Goal: Information Seeking & Learning: Understand process/instructions

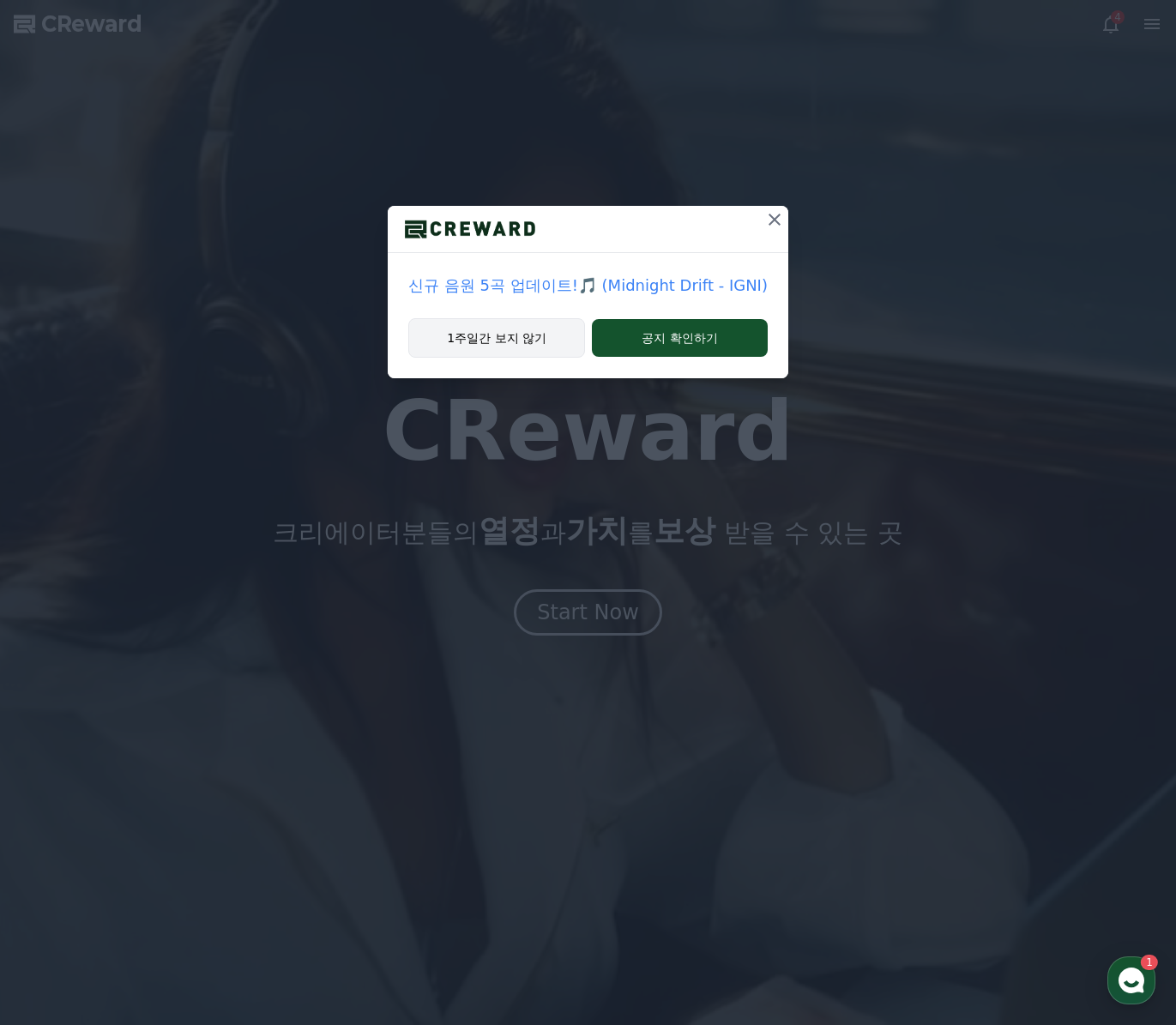
click at [528, 323] on button "1주일간 보지 않기" at bounding box center [497, 338] width 176 height 40
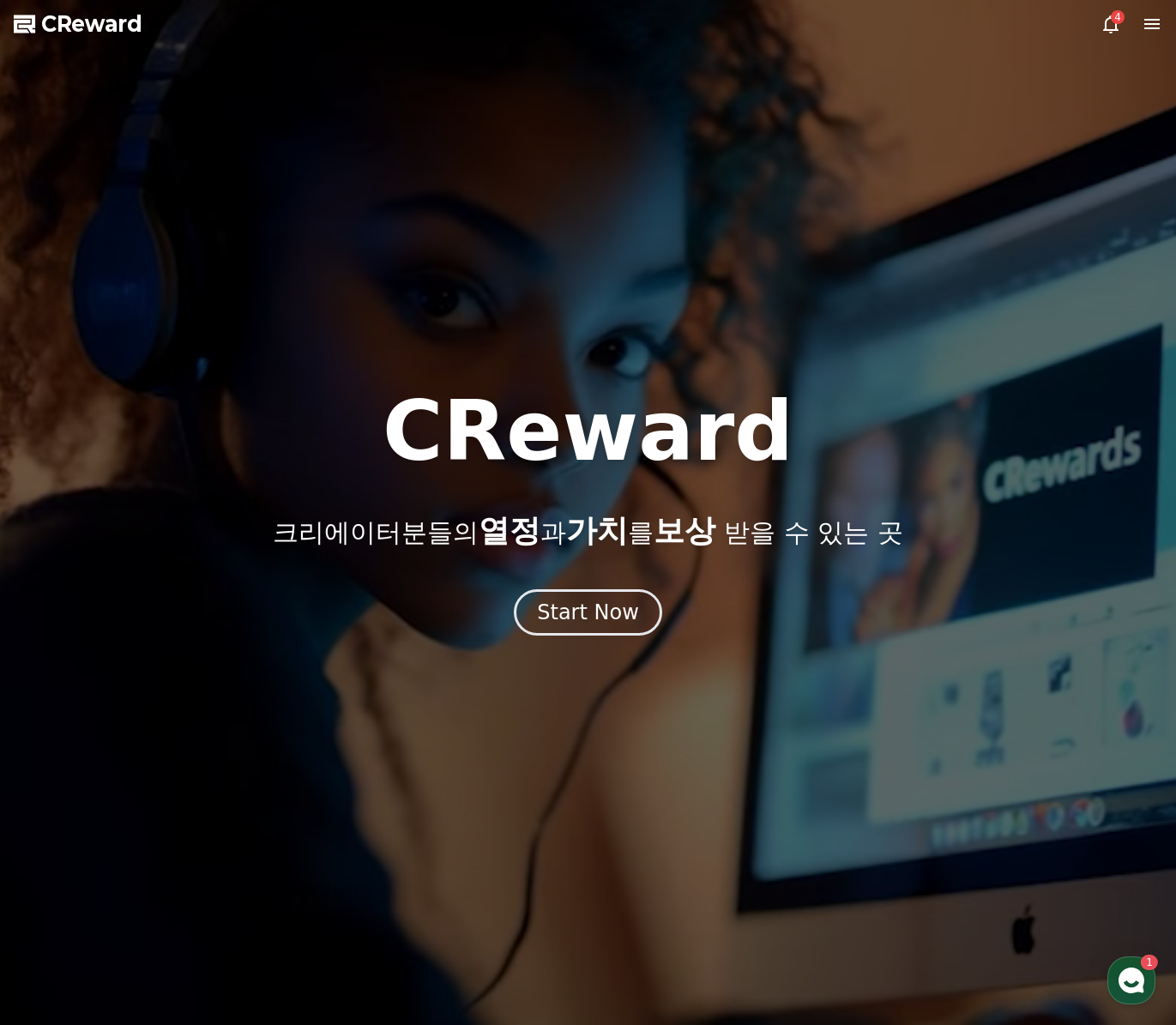
click at [1110, 28] on icon at bounding box center [1110, 23] width 20 height 20
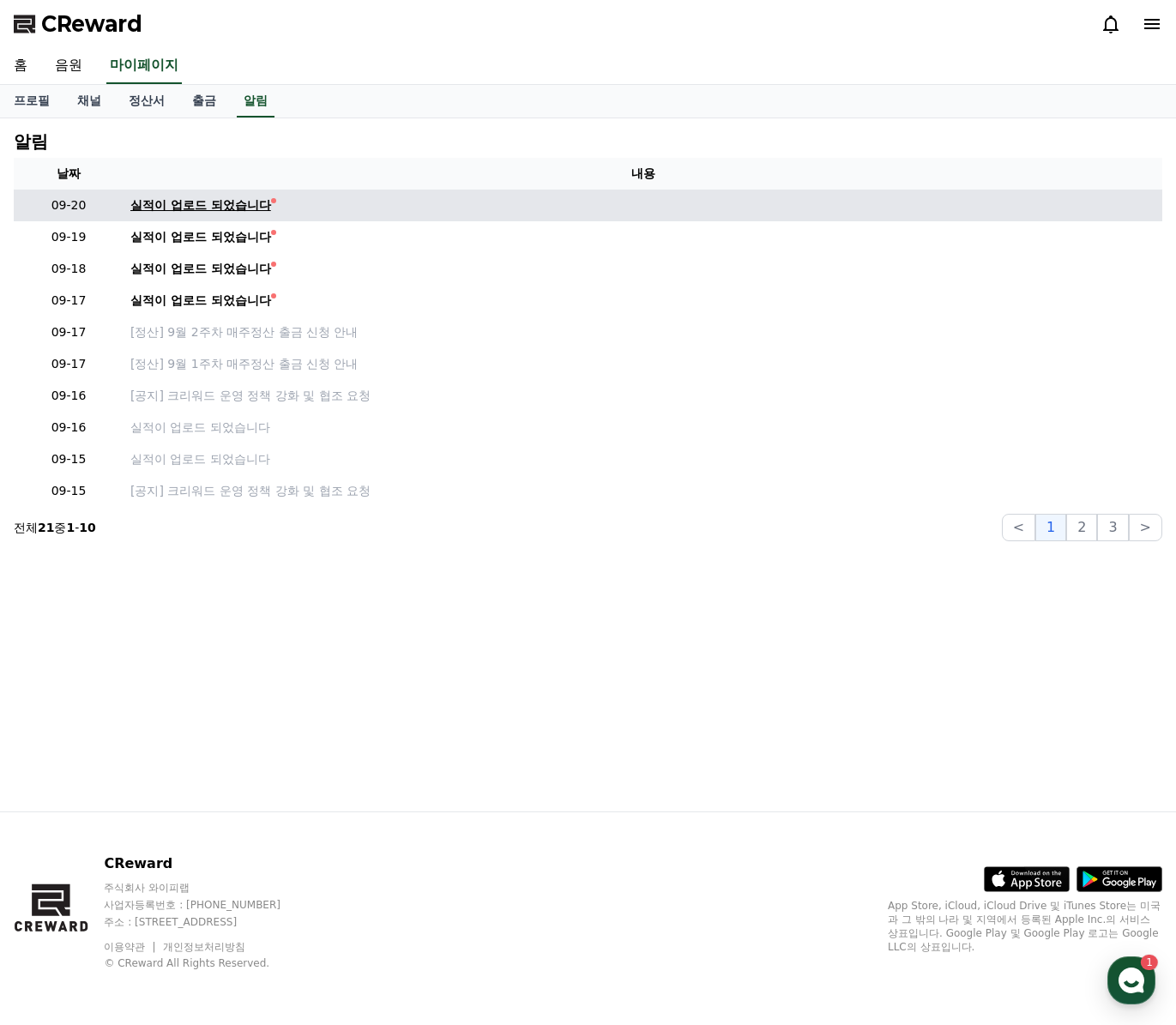
click at [201, 208] on div "실적이 업로드 되었습니다" at bounding box center [201, 205] width 140 height 18
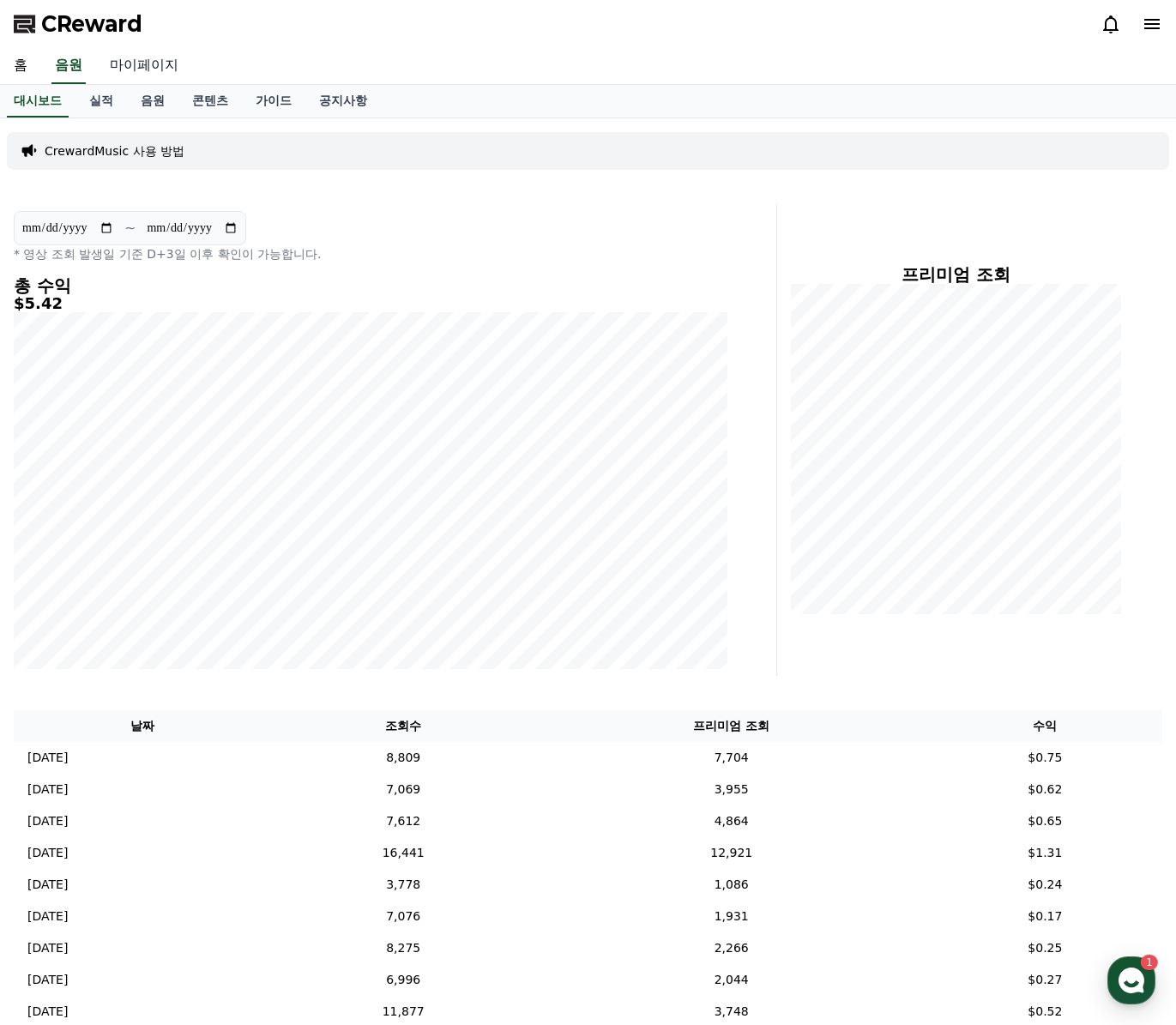
click at [135, 68] on link "마이페이지" at bounding box center [143, 66] width 96 height 36
select select "**********"
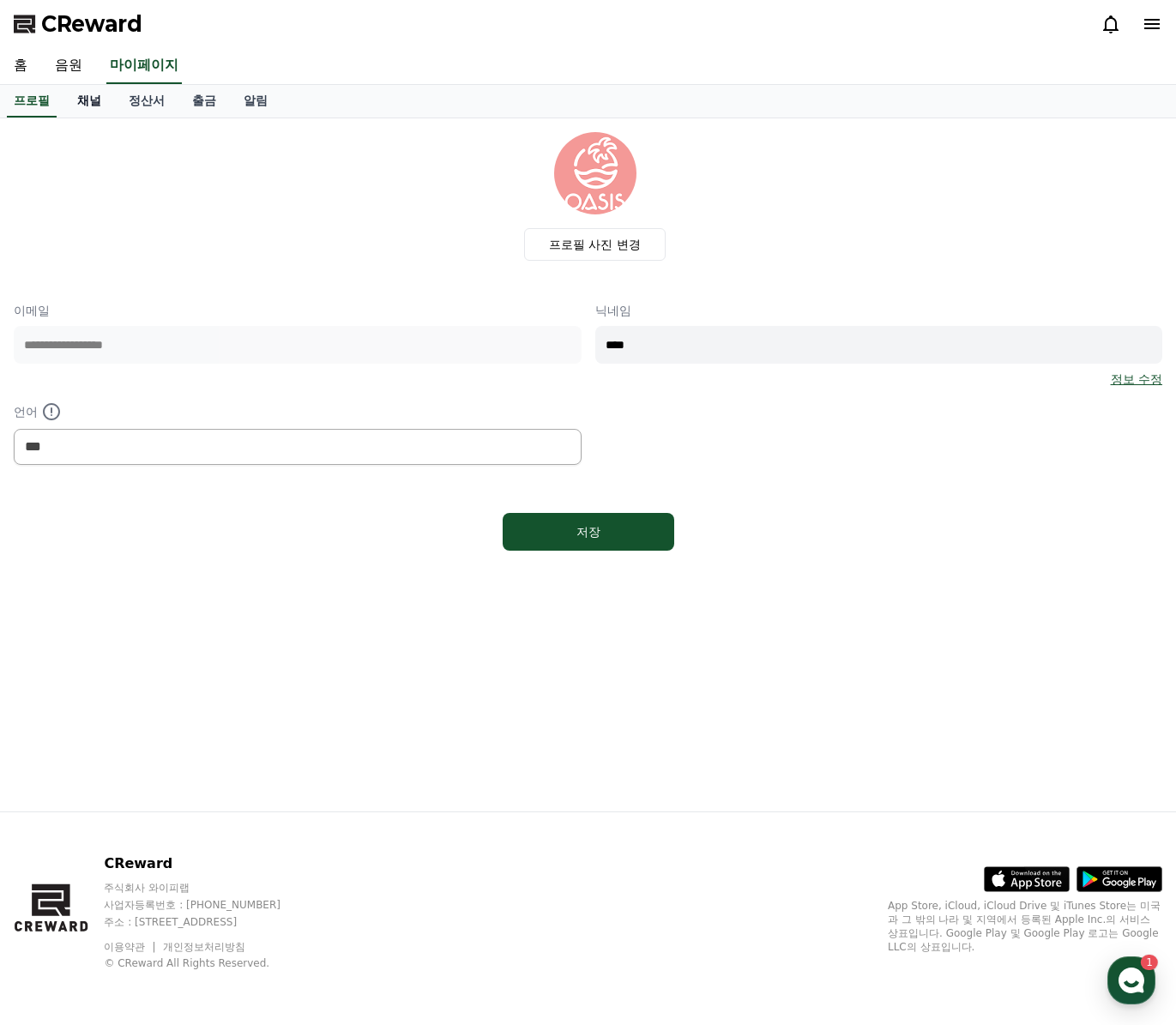
click at [89, 95] on link "채널" at bounding box center [89, 102] width 51 height 33
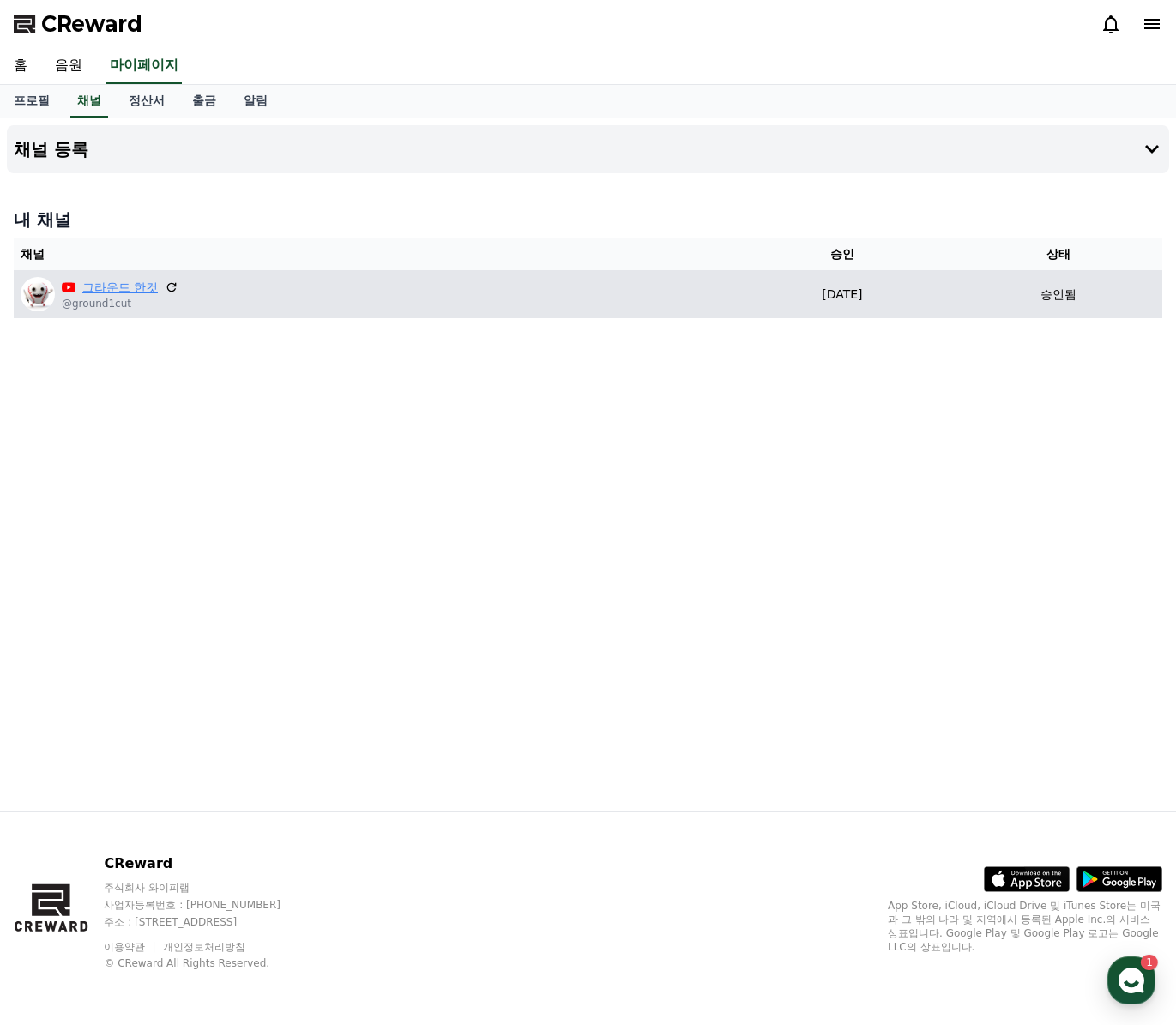
click at [111, 284] on link "그라운드 한컷" at bounding box center [120, 288] width 76 height 18
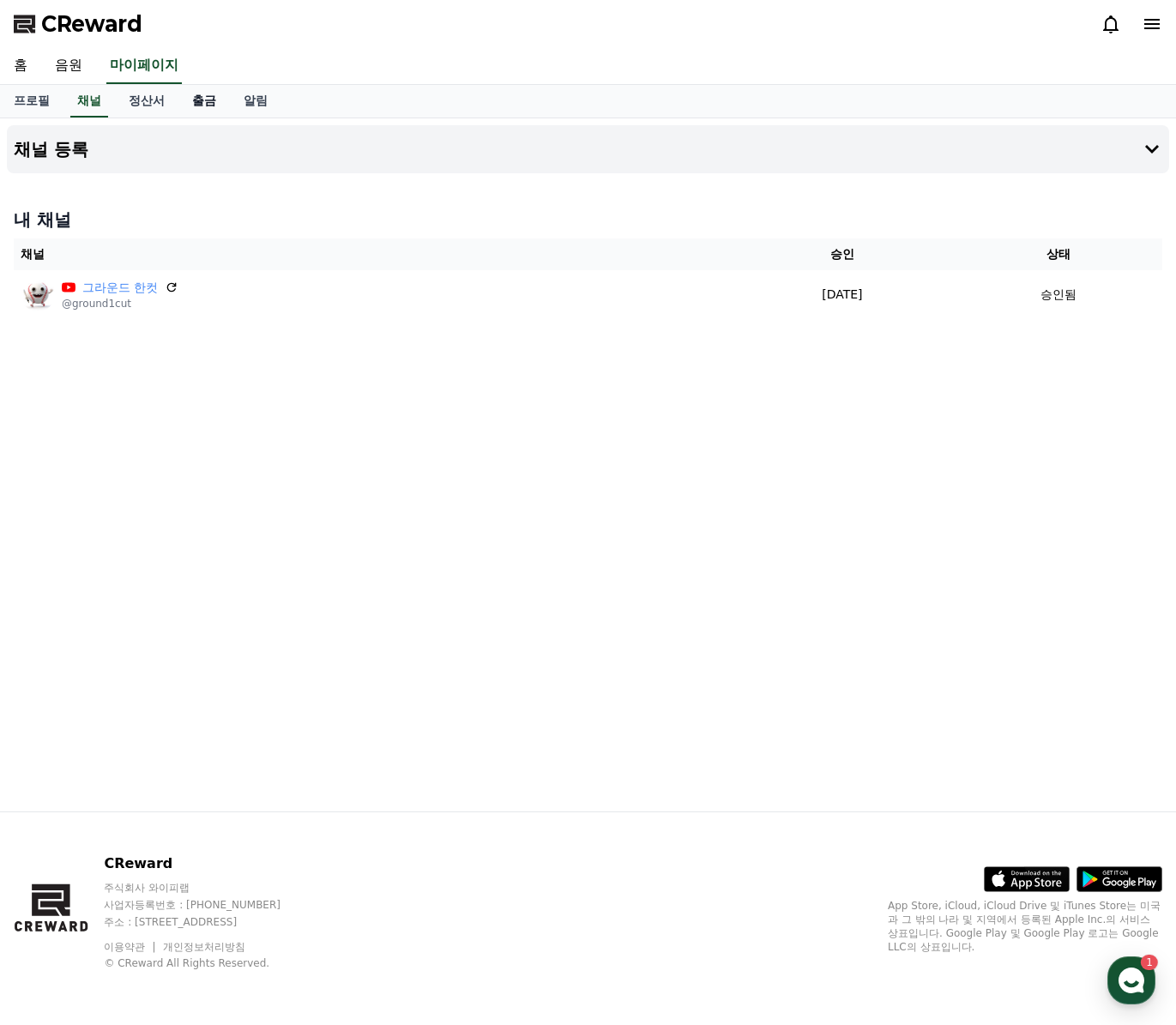
click at [181, 104] on link "출금" at bounding box center [203, 102] width 51 height 33
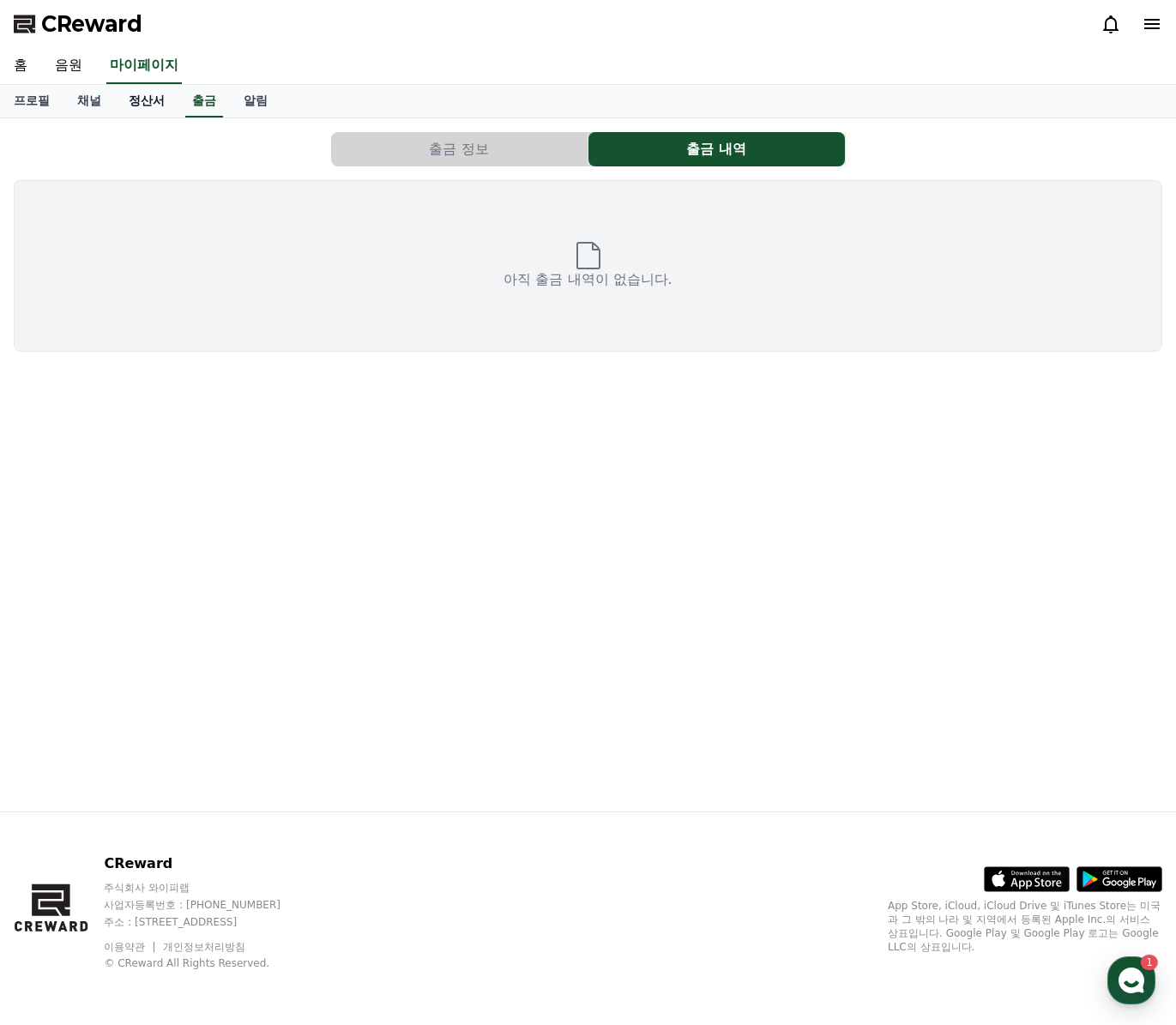
click at [132, 98] on link "정산서" at bounding box center [147, 102] width 64 height 33
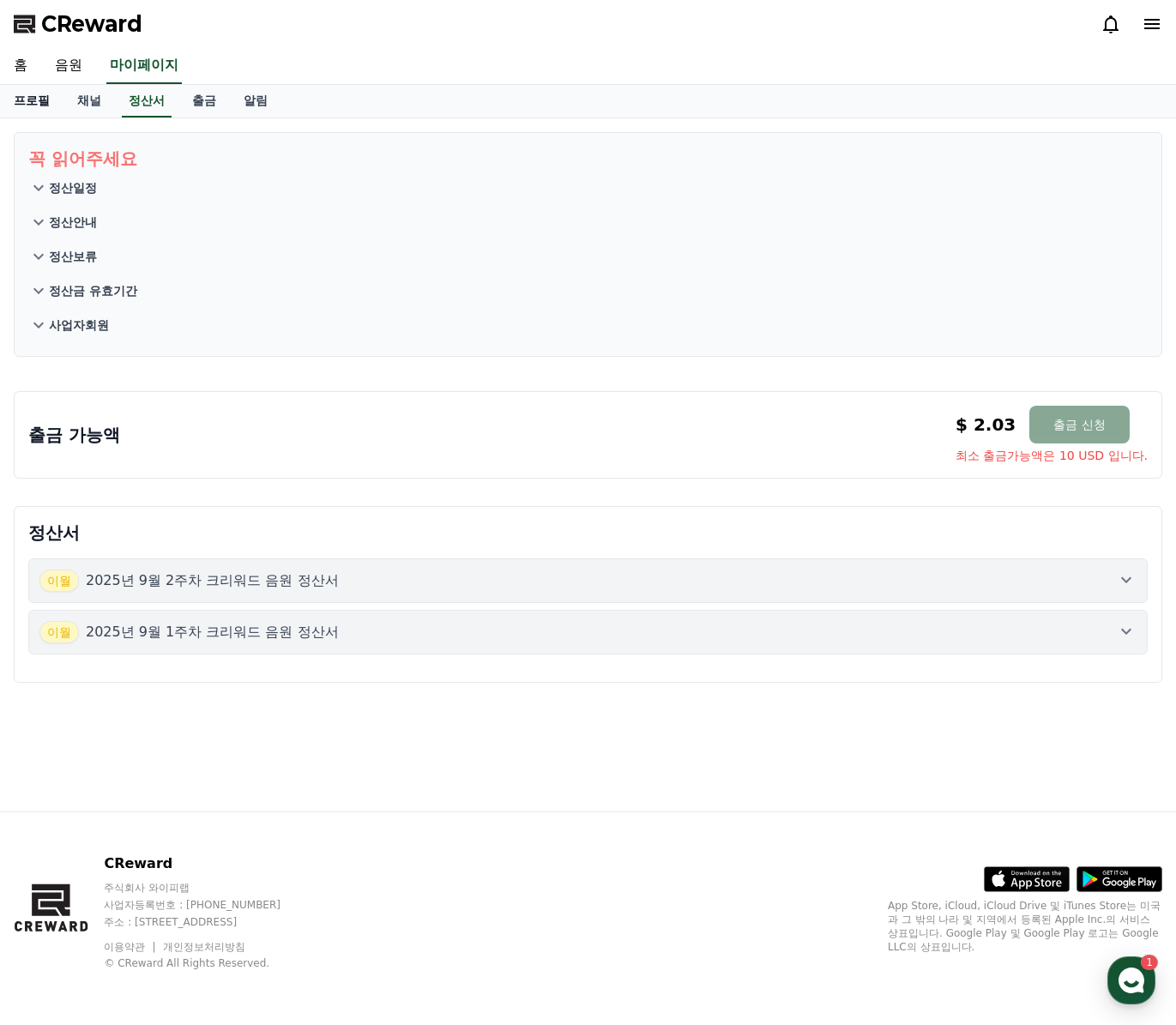
click at [37, 97] on link "프로필" at bounding box center [32, 102] width 64 height 33
select select "**********"
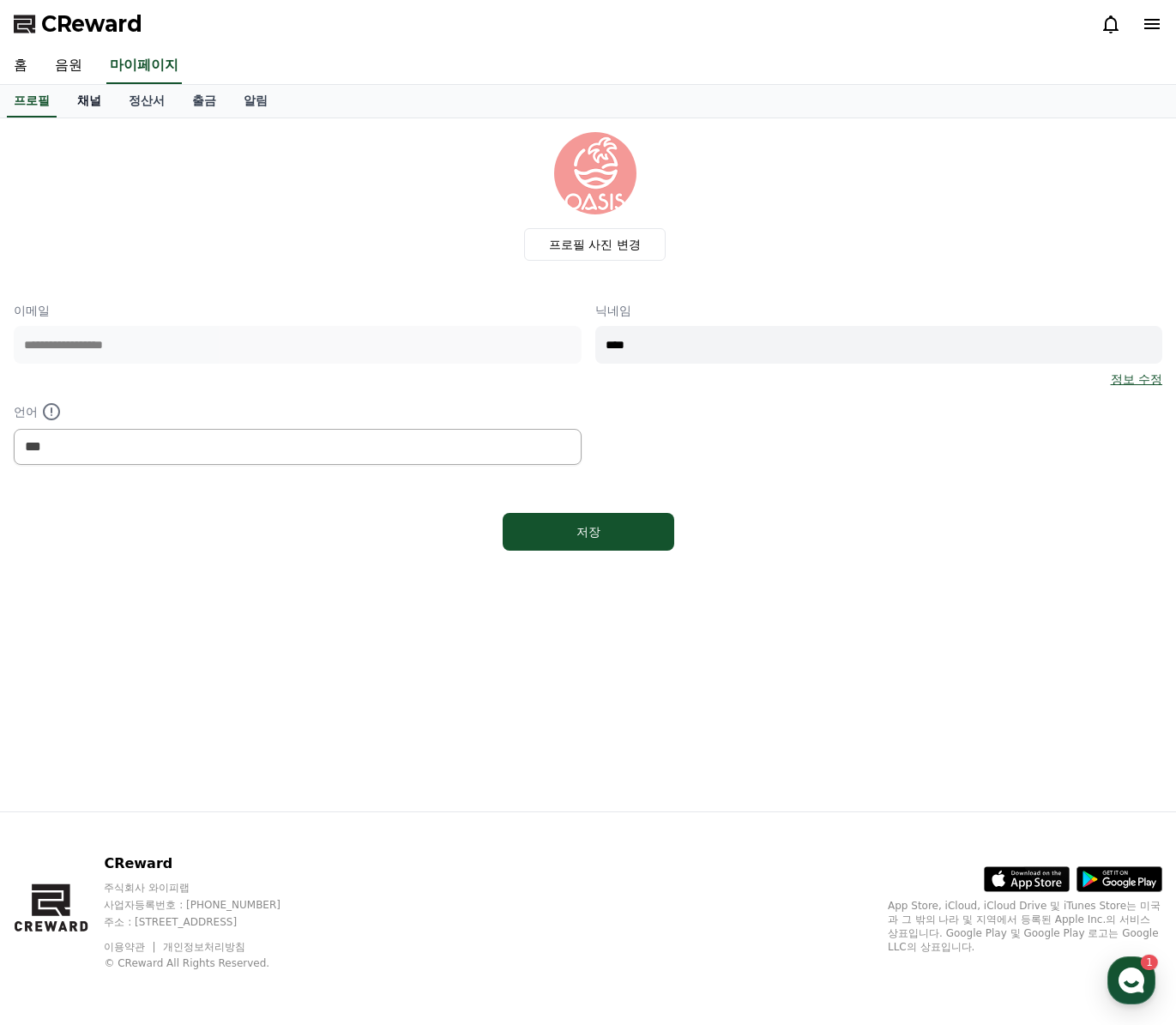
click at [65, 97] on link "채널" at bounding box center [89, 102] width 51 height 33
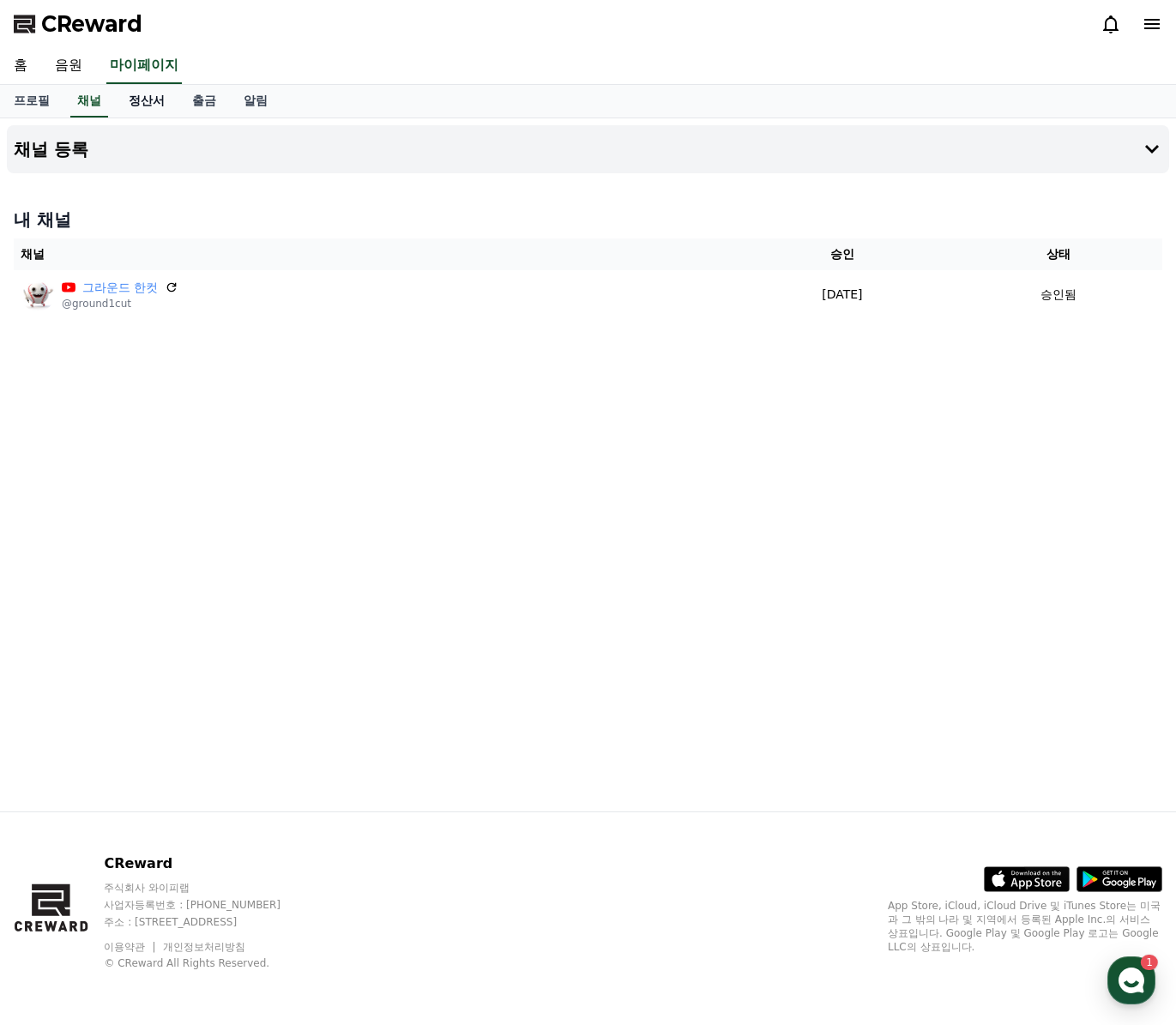
click at [139, 94] on link "정산서" at bounding box center [147, 102] width 64 height 33
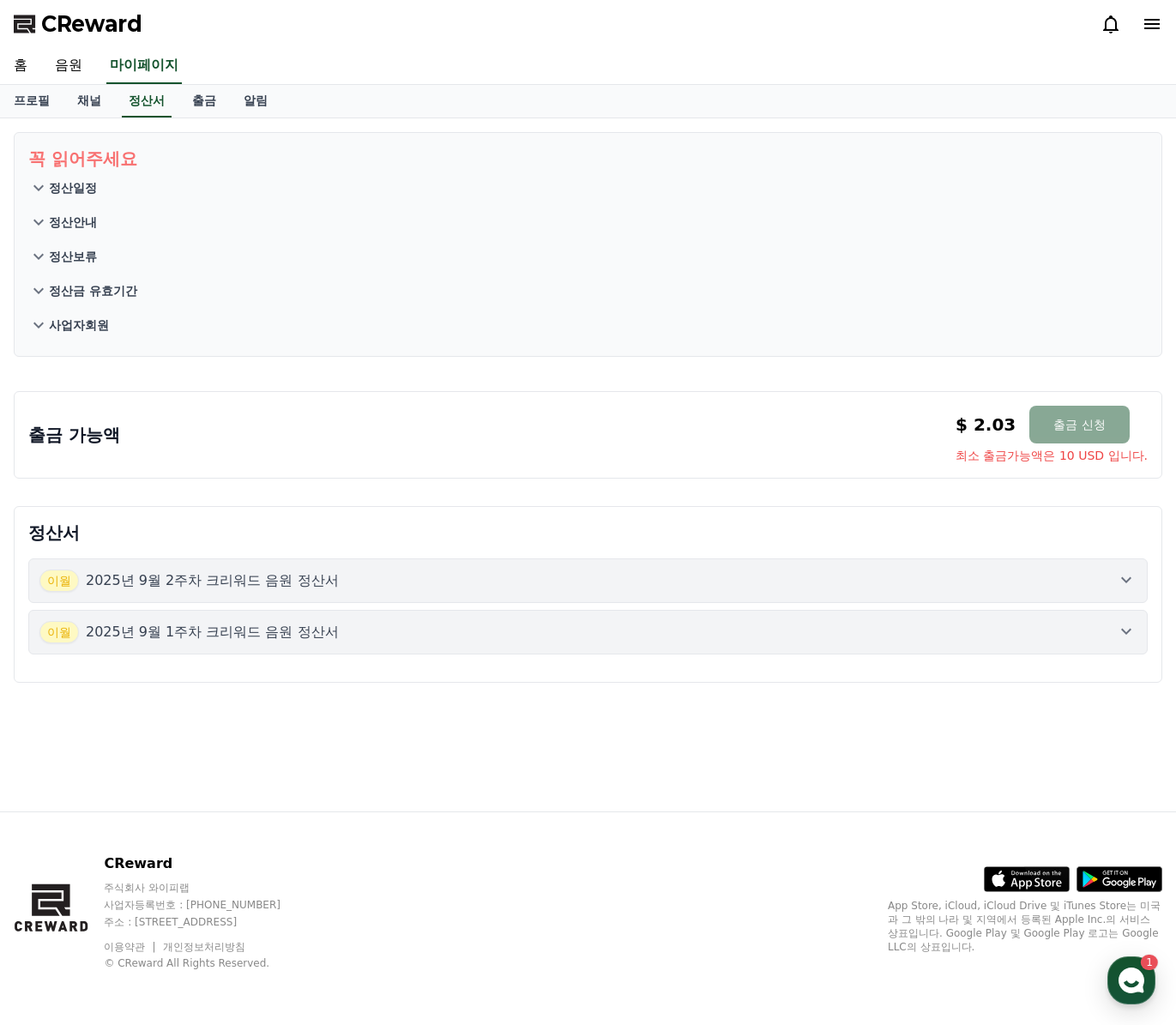
click at [85, 176] on button "정산일정" at bounding box center [588, 187] width 1120 height 34
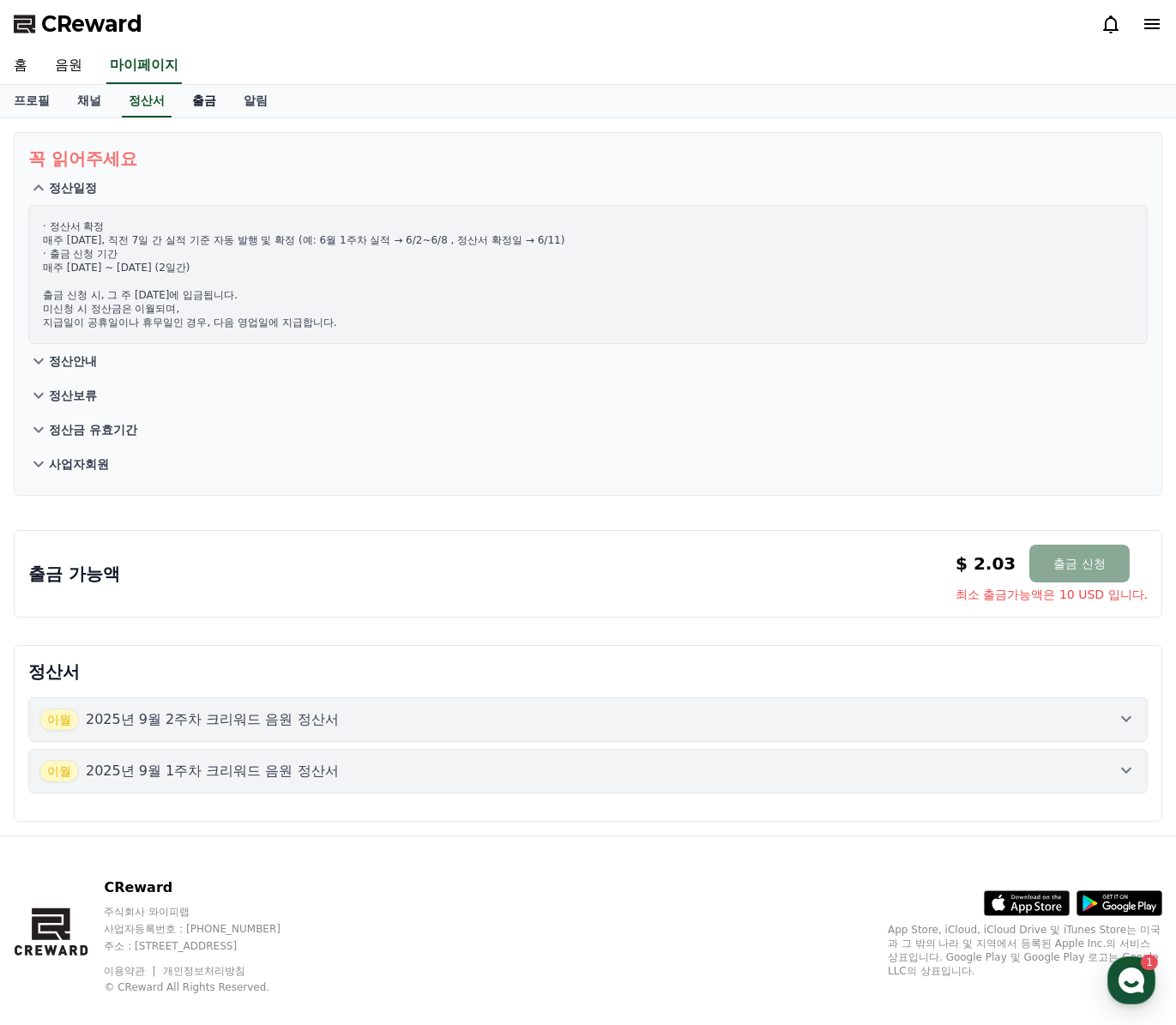
click at [200, 99] on link "출금" at bounding box center [203, 102] width 51 height 33
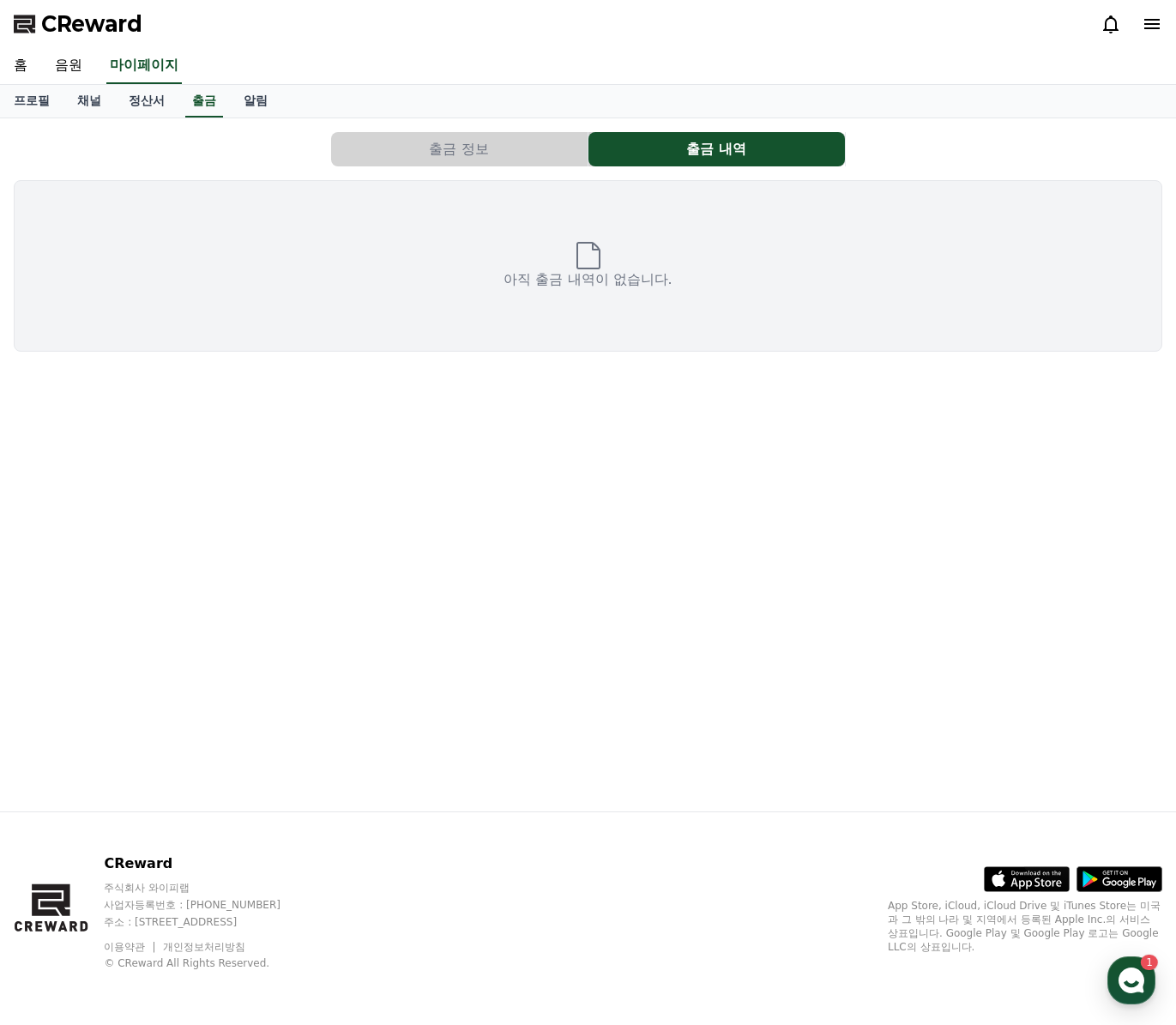
click at [542, 167] on div "출금 정보 출금 내역 아직 출금 내역이 없습니다." at bounding box center [588, 241] width 1162 height 233
click at [499, 154] on button "출금 정보" at bounding box center [459, 148] width 257 height 34
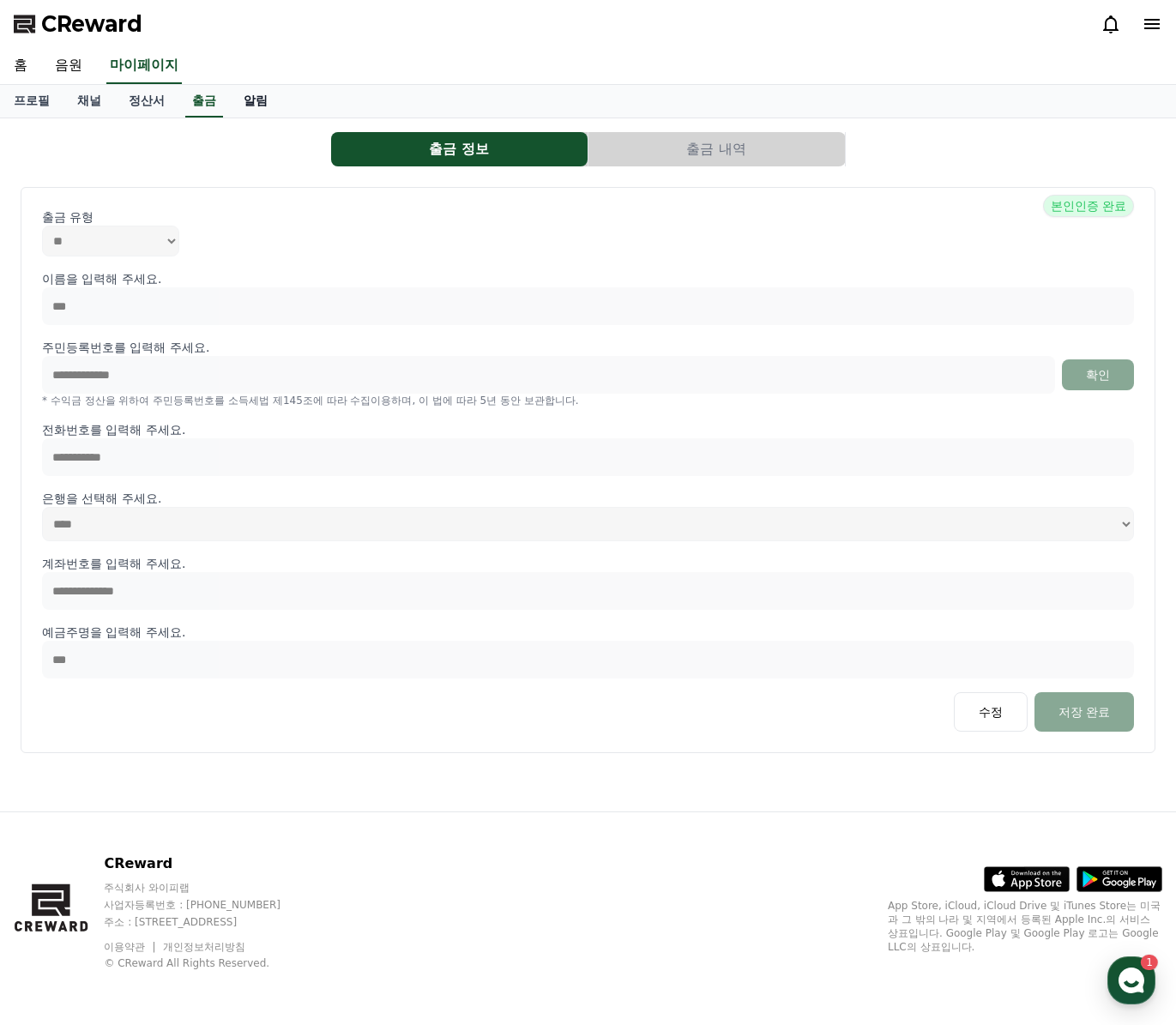
click at [244, 101] on link "알림" at bounding box center [255, 102] width 51 height 33
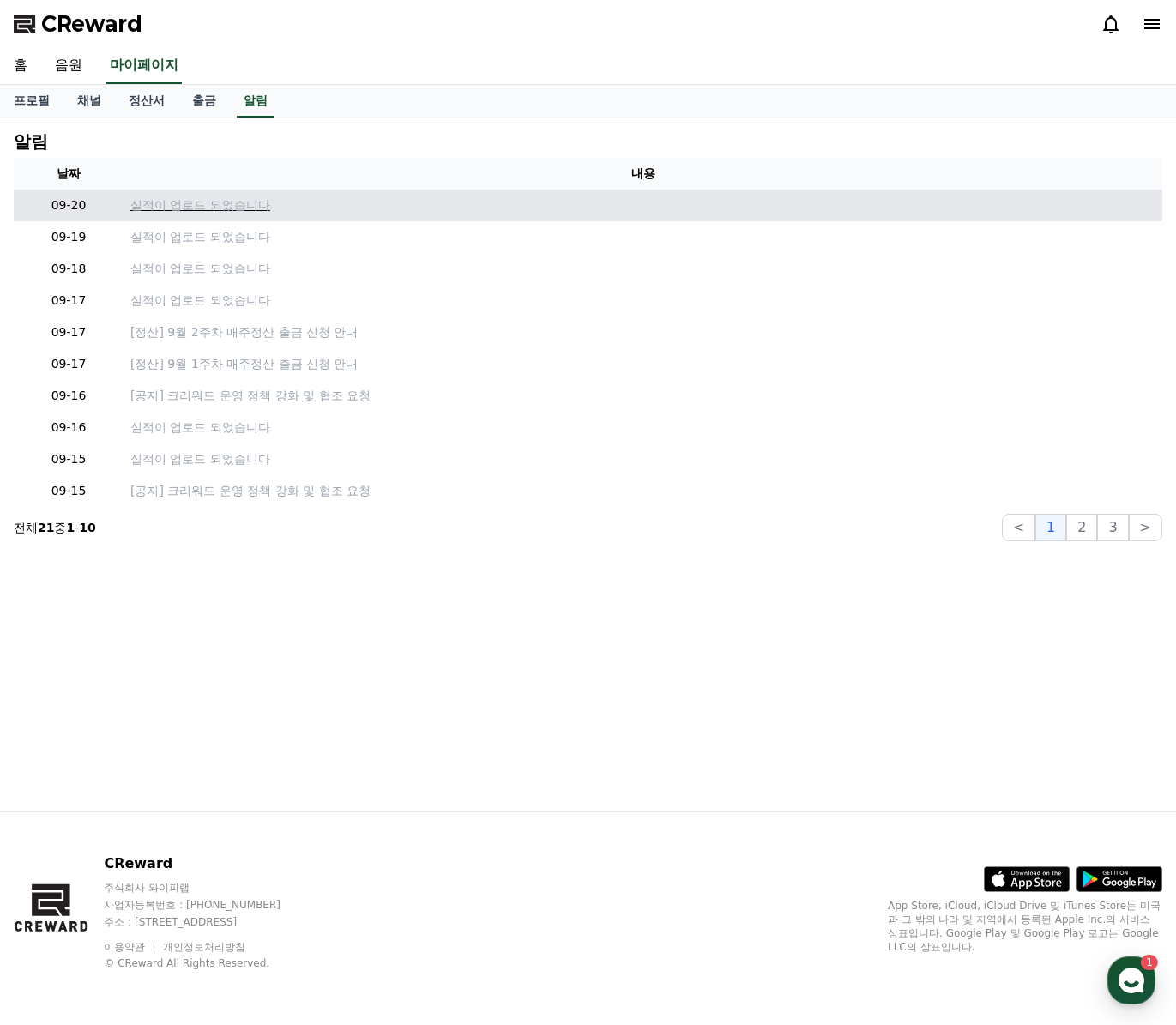
click at [202, 202] on p "실적이 업로드 되었습니다" at bounding box center [643, 205] width 1025 height 18
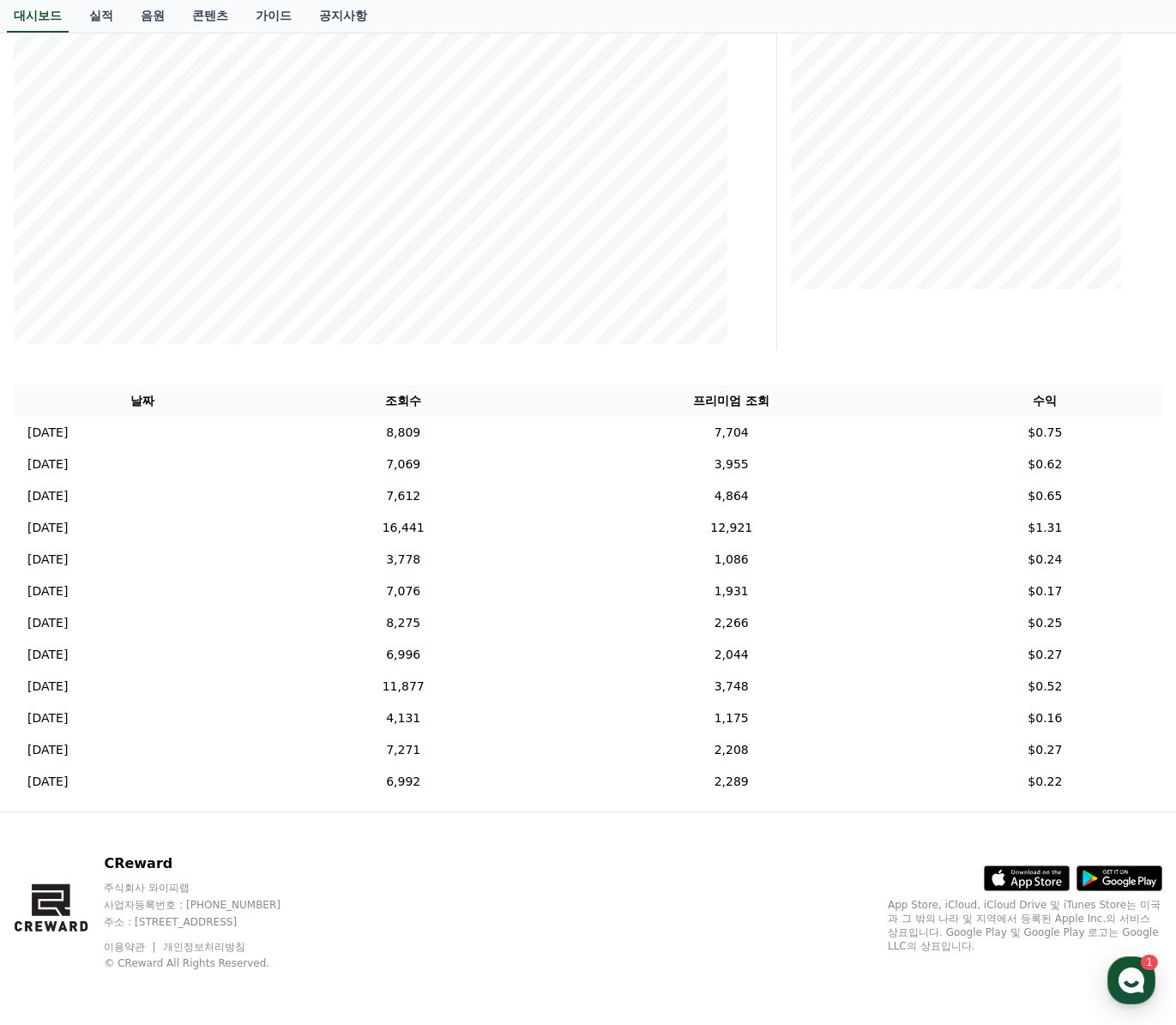
scroll to position [325, 0]
click at [68, 527] on p "[DATE]" at bounding box center [47, 529] width 41 height 18
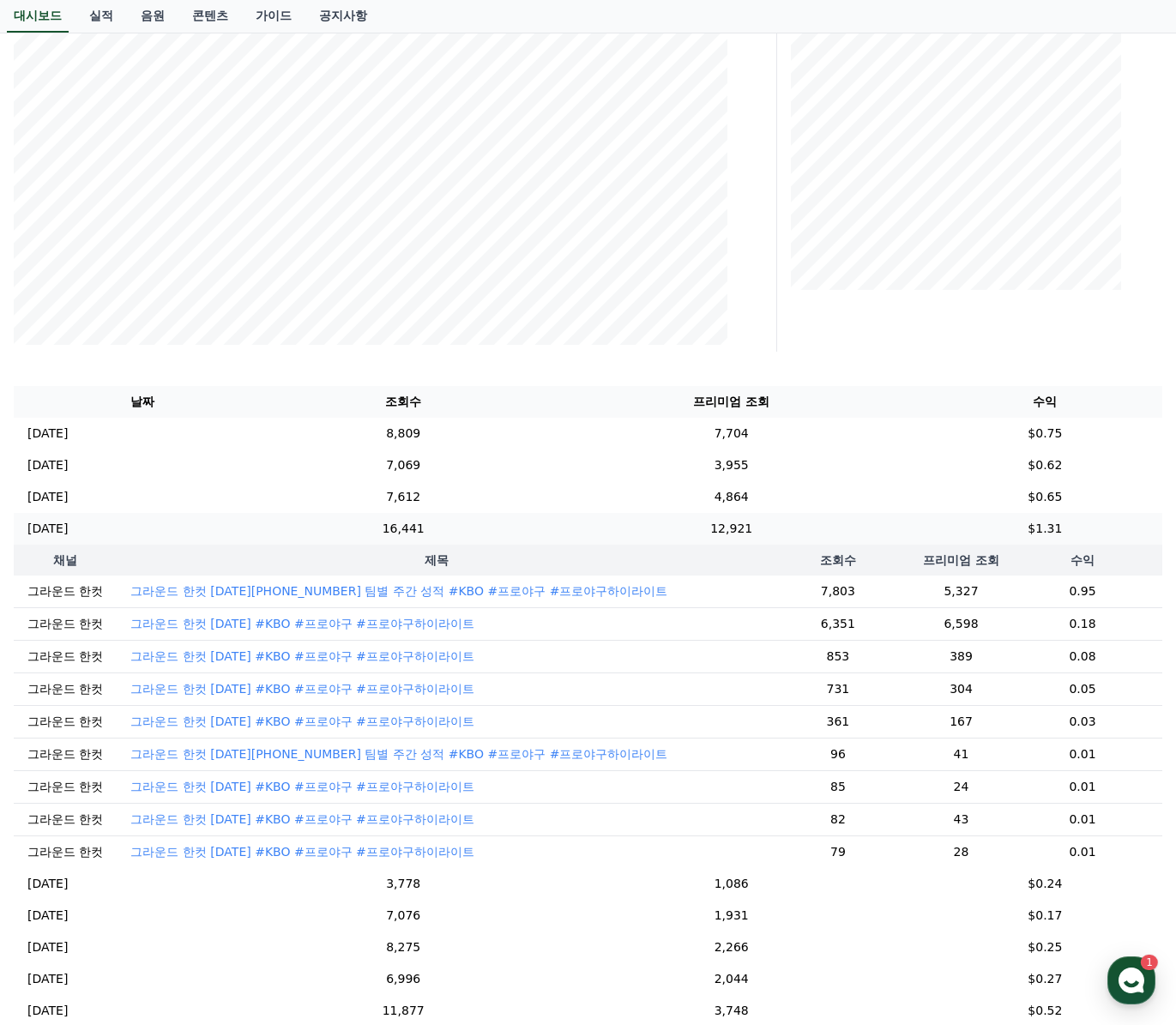
click at [68, 527] on p "[DATE]" at bounding box center [47, 529] width 41 height 18
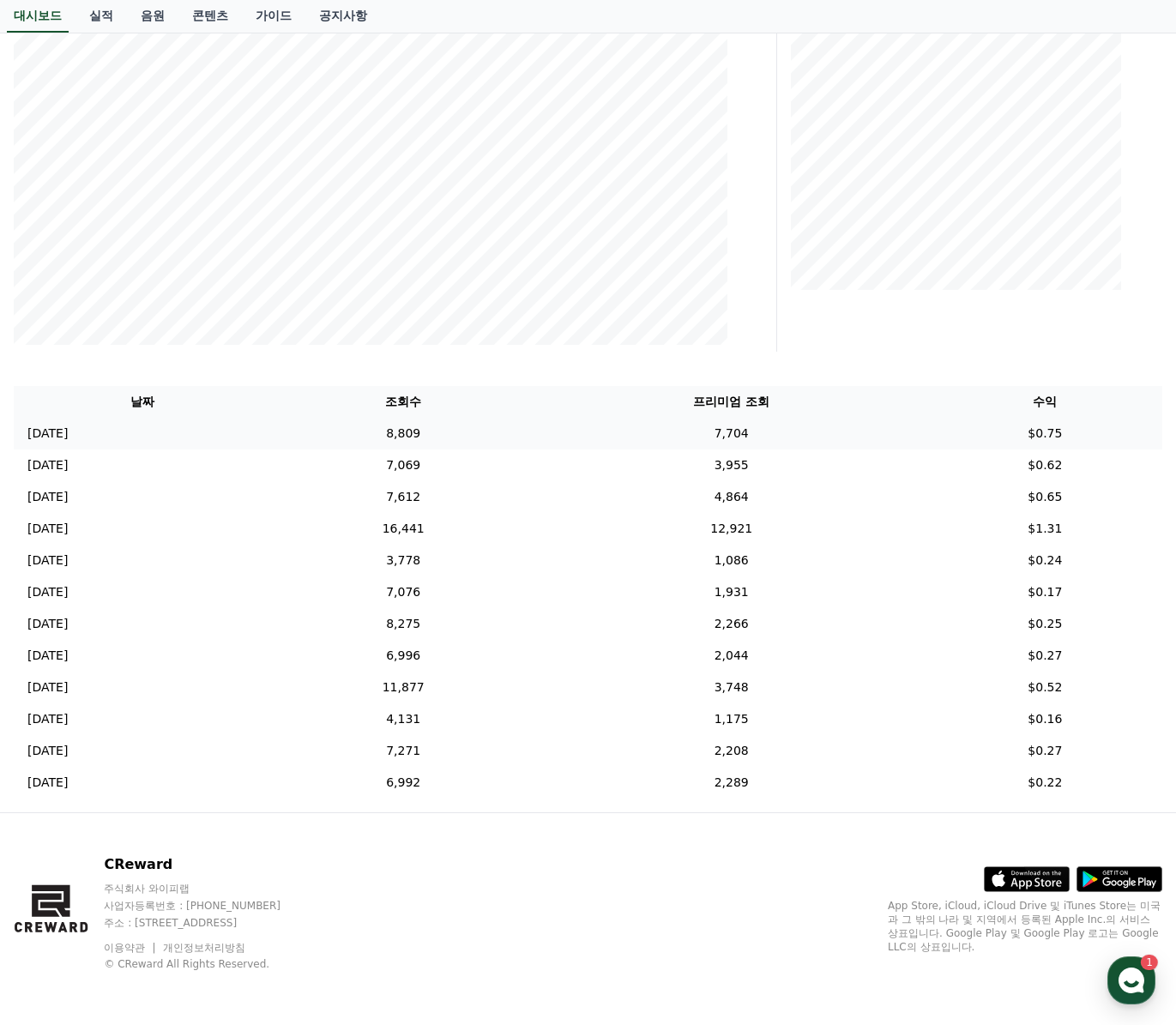
click at [68, 433] on p "[DATE]" at bounding box center [47, 433] width 41 height 18
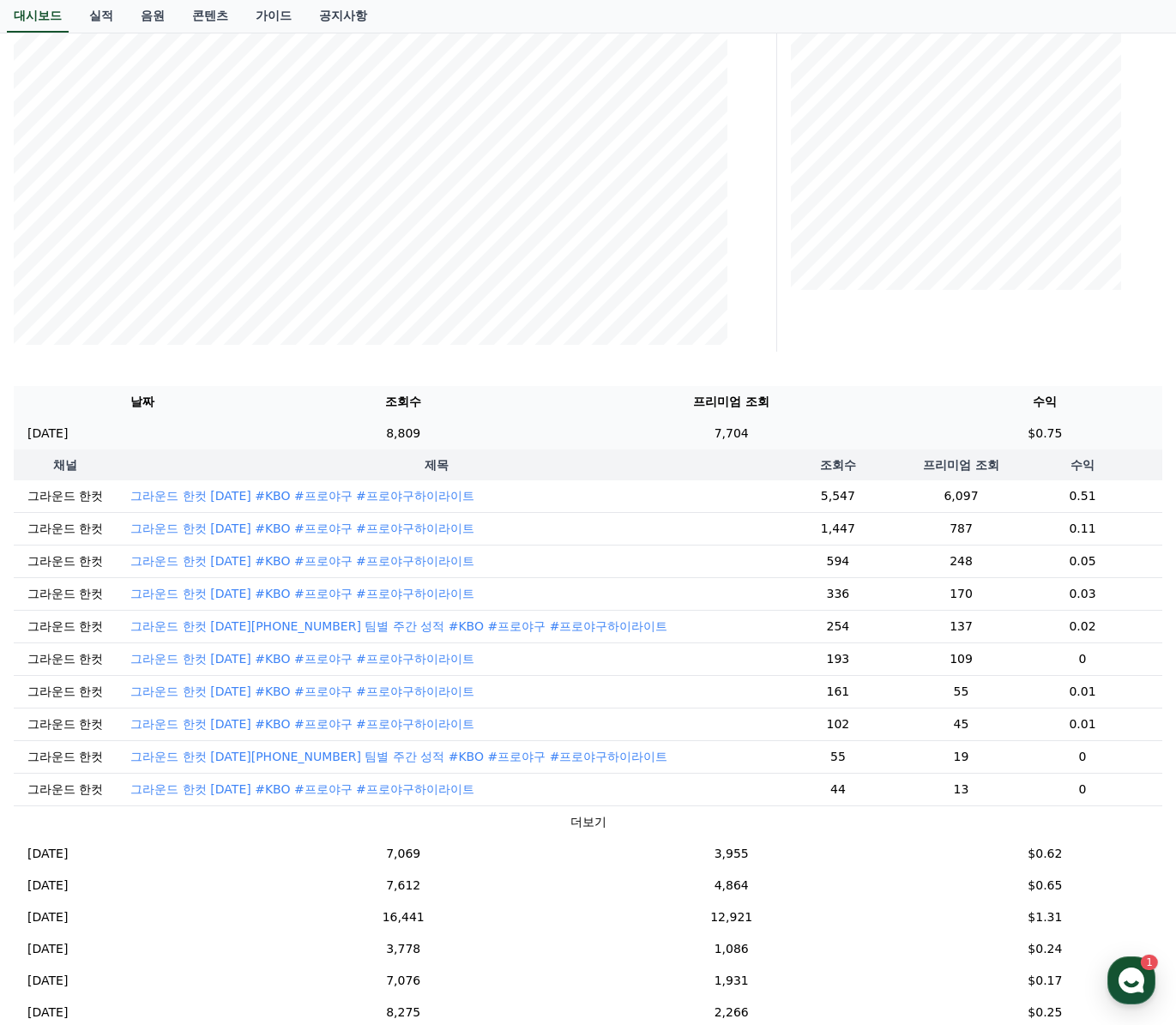
click at [68, 433] on p "[DATE]" at bounding box center [47, 433] width 41 height 18
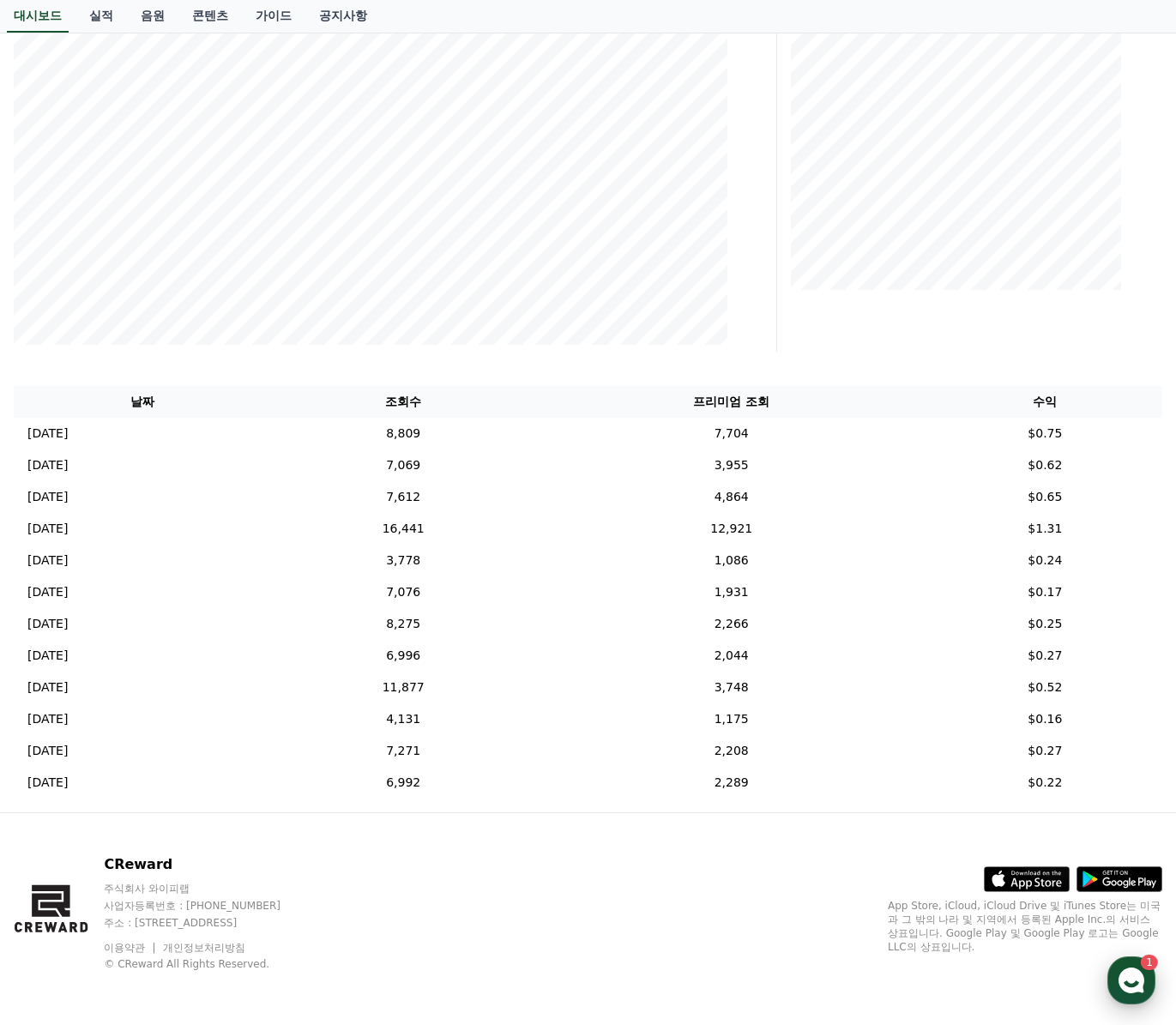
click at [1134, 970] on use "button" at bounding box center [1131, 980] width 26 height 26
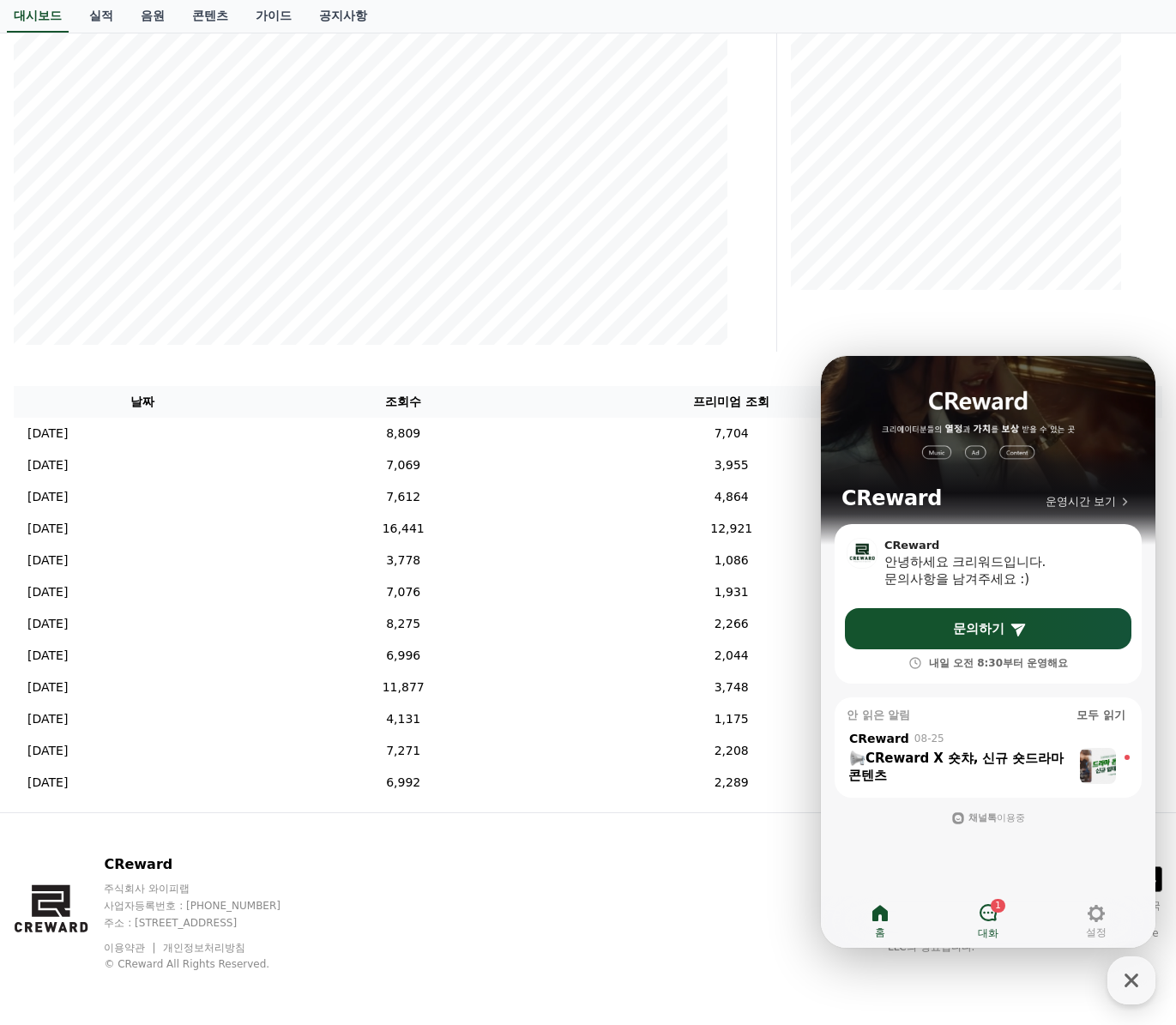
click at [987, 914] on icon at bounding box center [988, 913] width 20 height 20
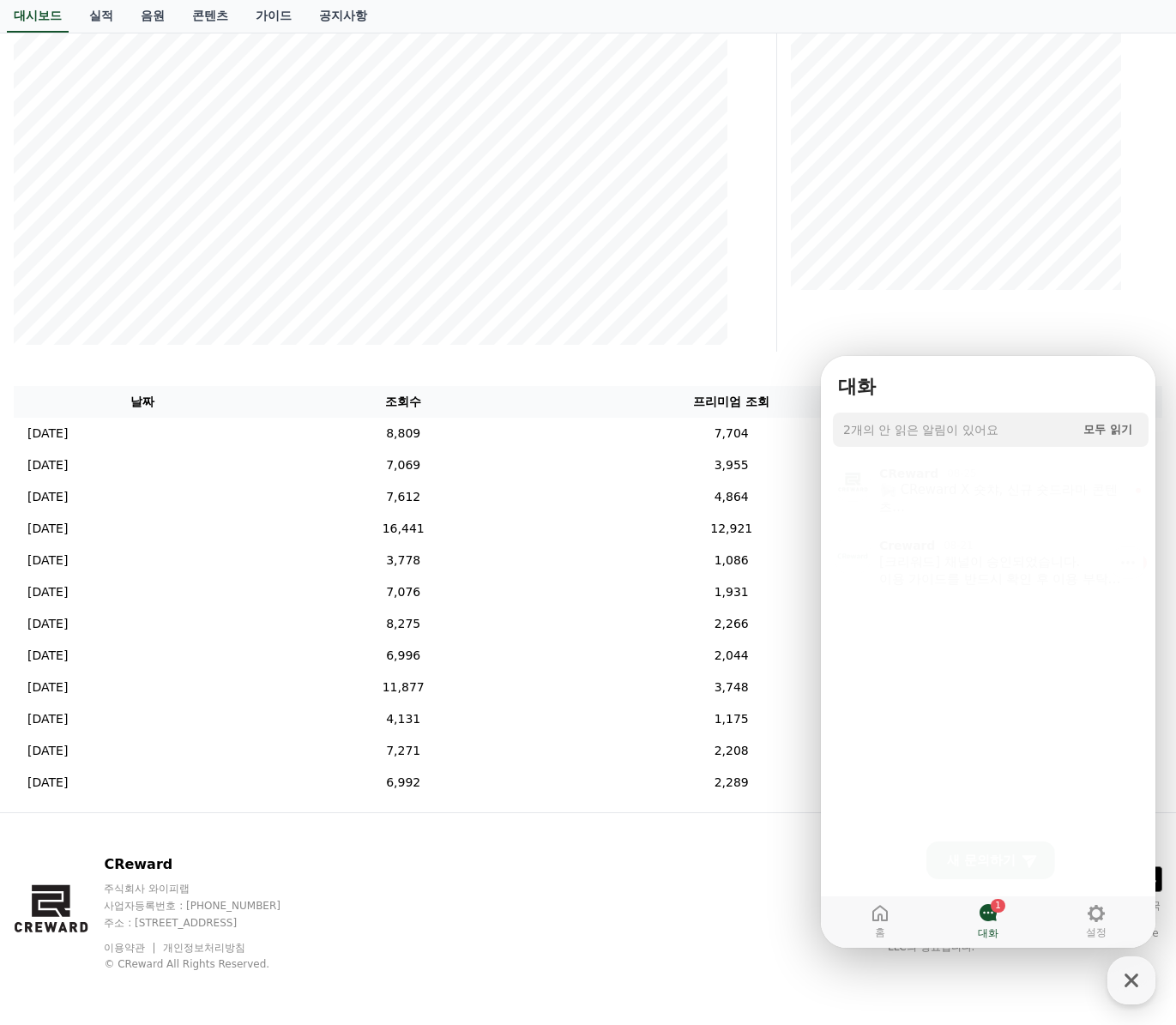
click at [994, 575] on div "[크리워드] 채널이 승인되었습니다. 이용 가이드를 반드시 확인 후 이용 부탁드립니다 :) 크리워드 이용 가이드 [URL][DOMAIN_NAME…" at bounding box center [1002, 565] width 244 height 34
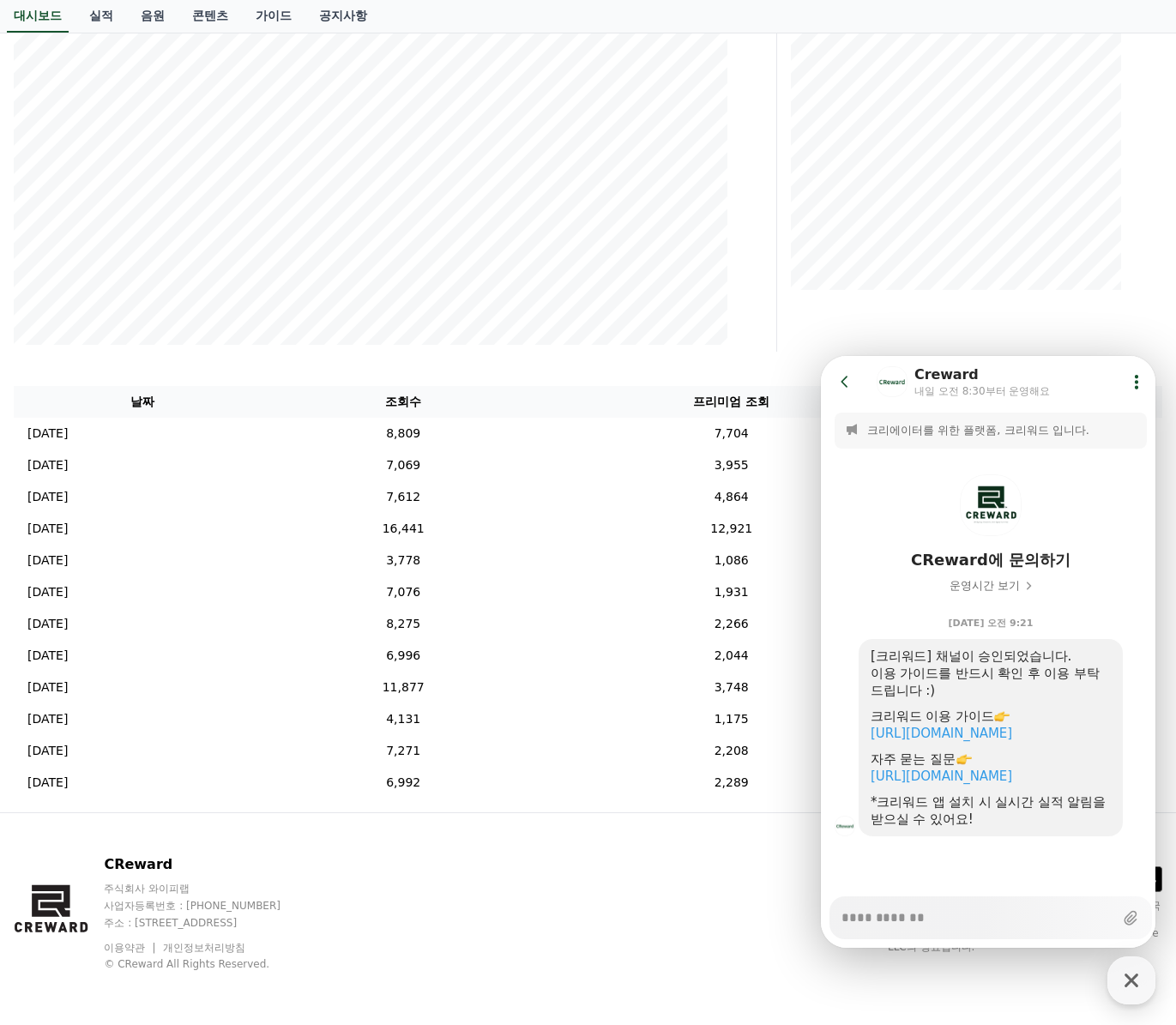
click at [740, 962] on div "CReward 주식회사 와이피랩 사업자등록번호 : [PHONE_NUMBER] 주소 : [STREET_ADDRESS] 이용약관 개인정보처리방침 …" at bounding box center [588, 920] width 1176 height 213
click at [1139, 973] on icon "button" at bounding box center [1131, 980] width 31 height 31
type textarea "*"
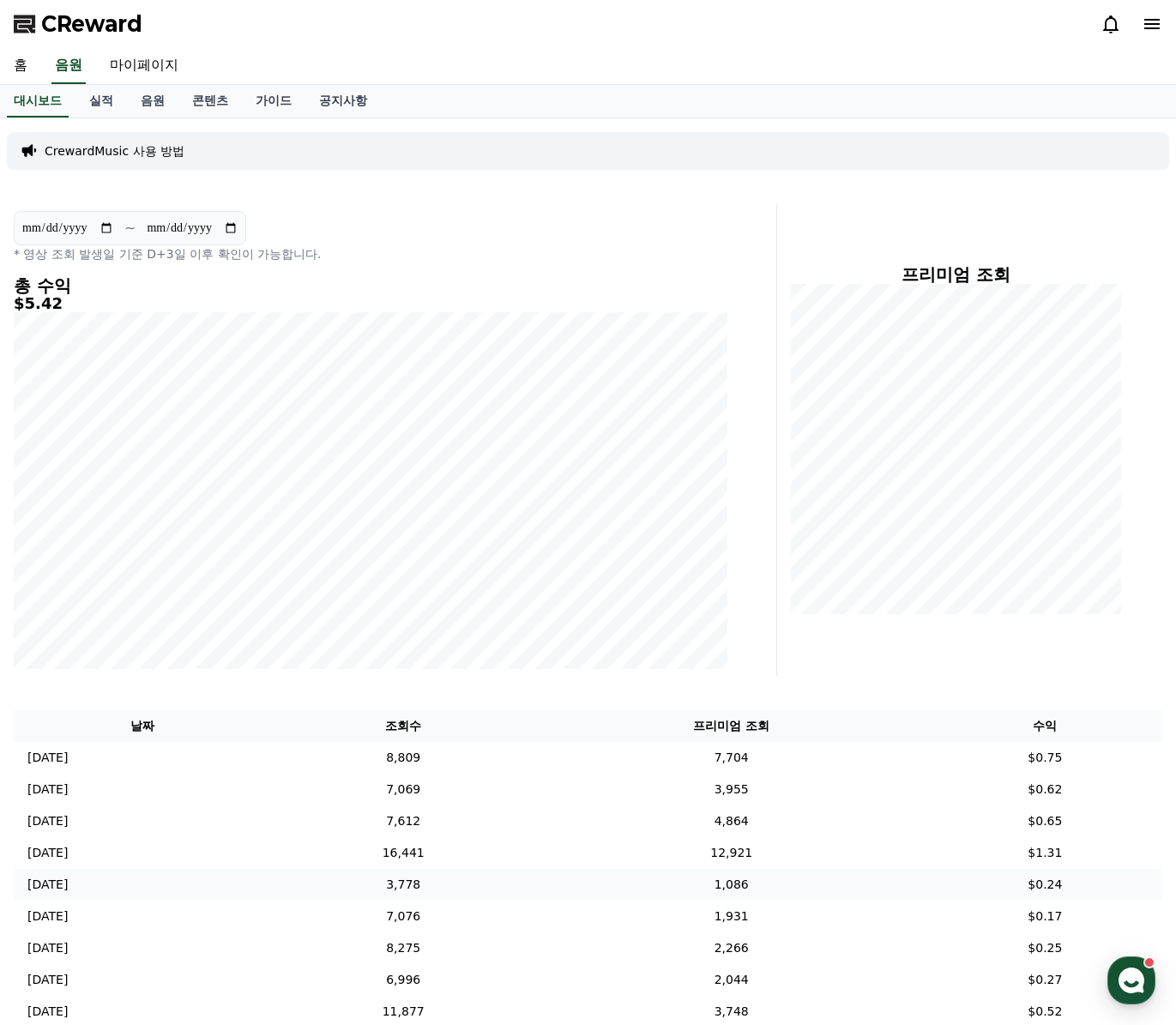
scroll to position [0, 0]
click at [86, 101] on link "실적" at bounding box center [101, 102] width 51 height 33
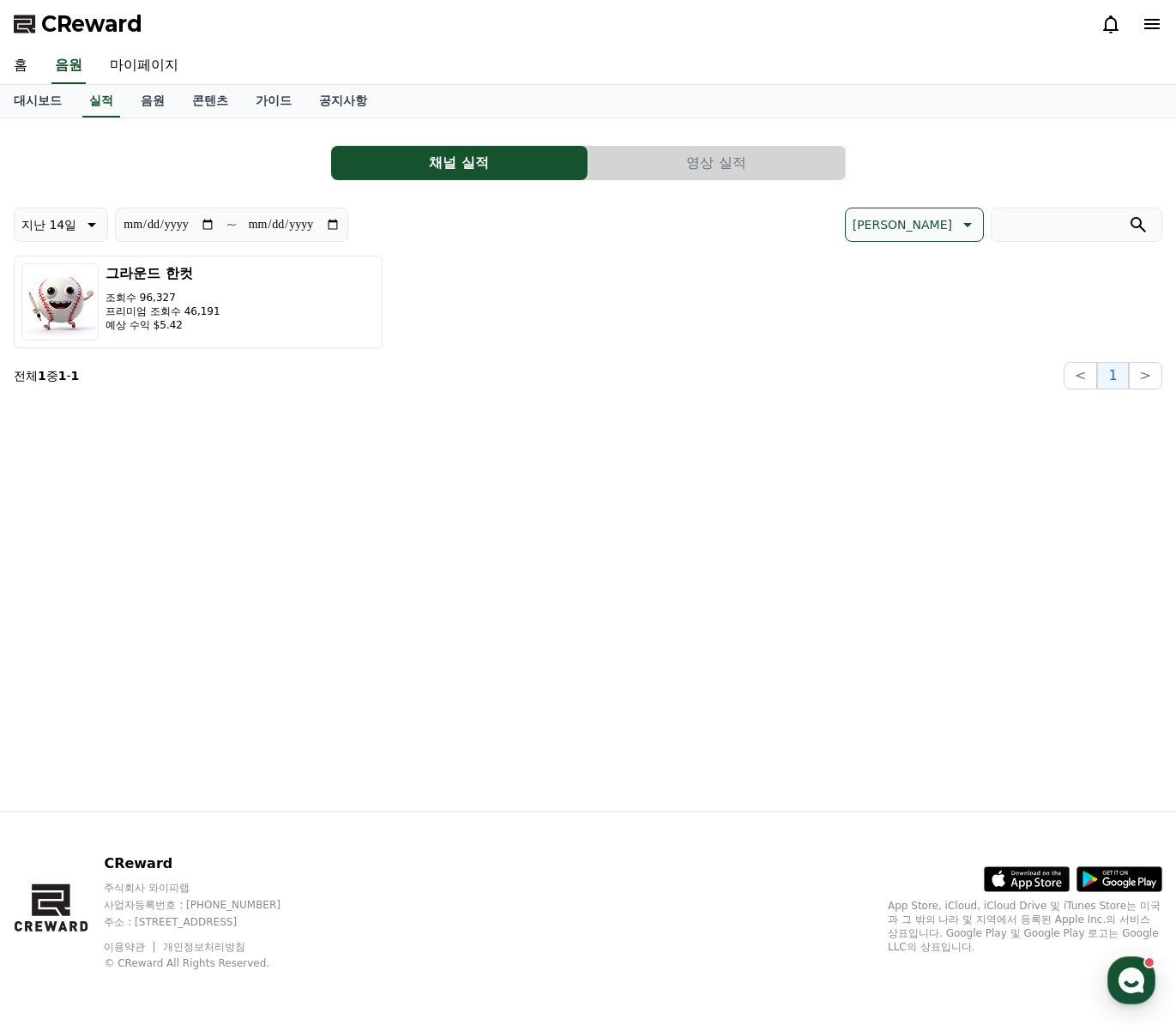
click at [690, 167] on button "영상 실적" at bounding box center [717, 163] width 257 height 34
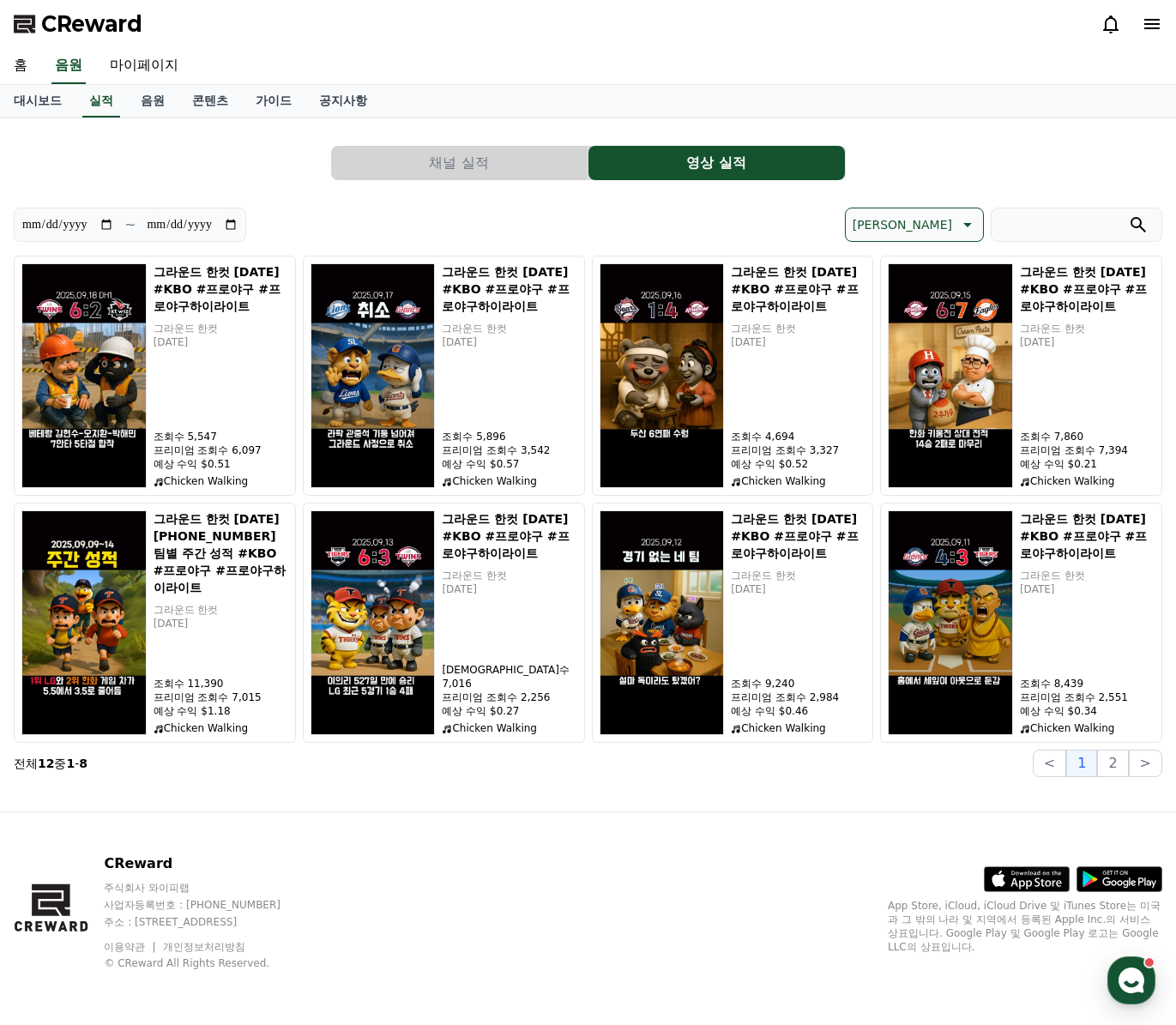
click at [447, 167] on button "채널 실적" at bounding box center [459, 163] width 257 height 34
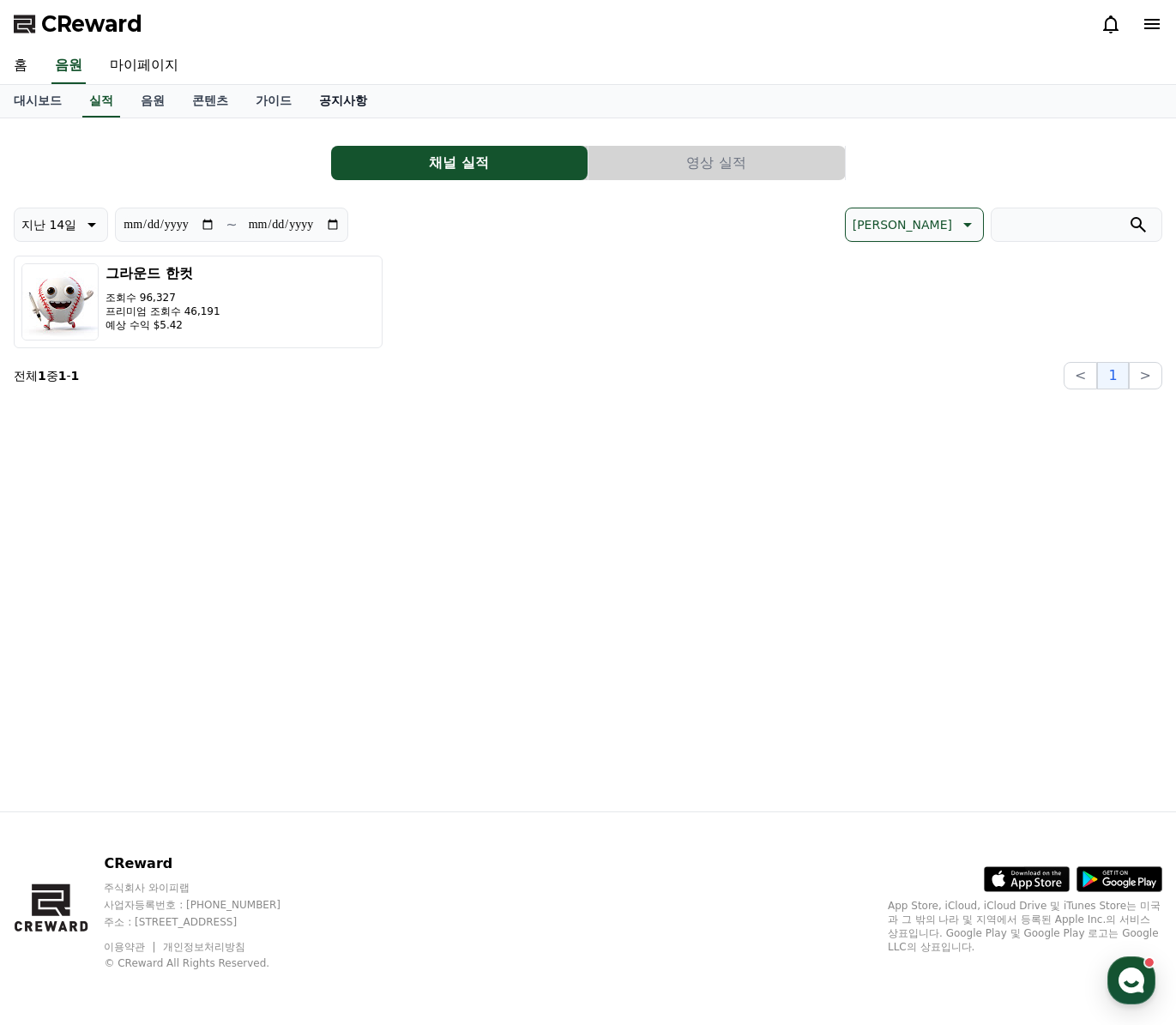
click at [329, 102] on link "공지사항" at bounding box center [343, 102] width 76 height 33
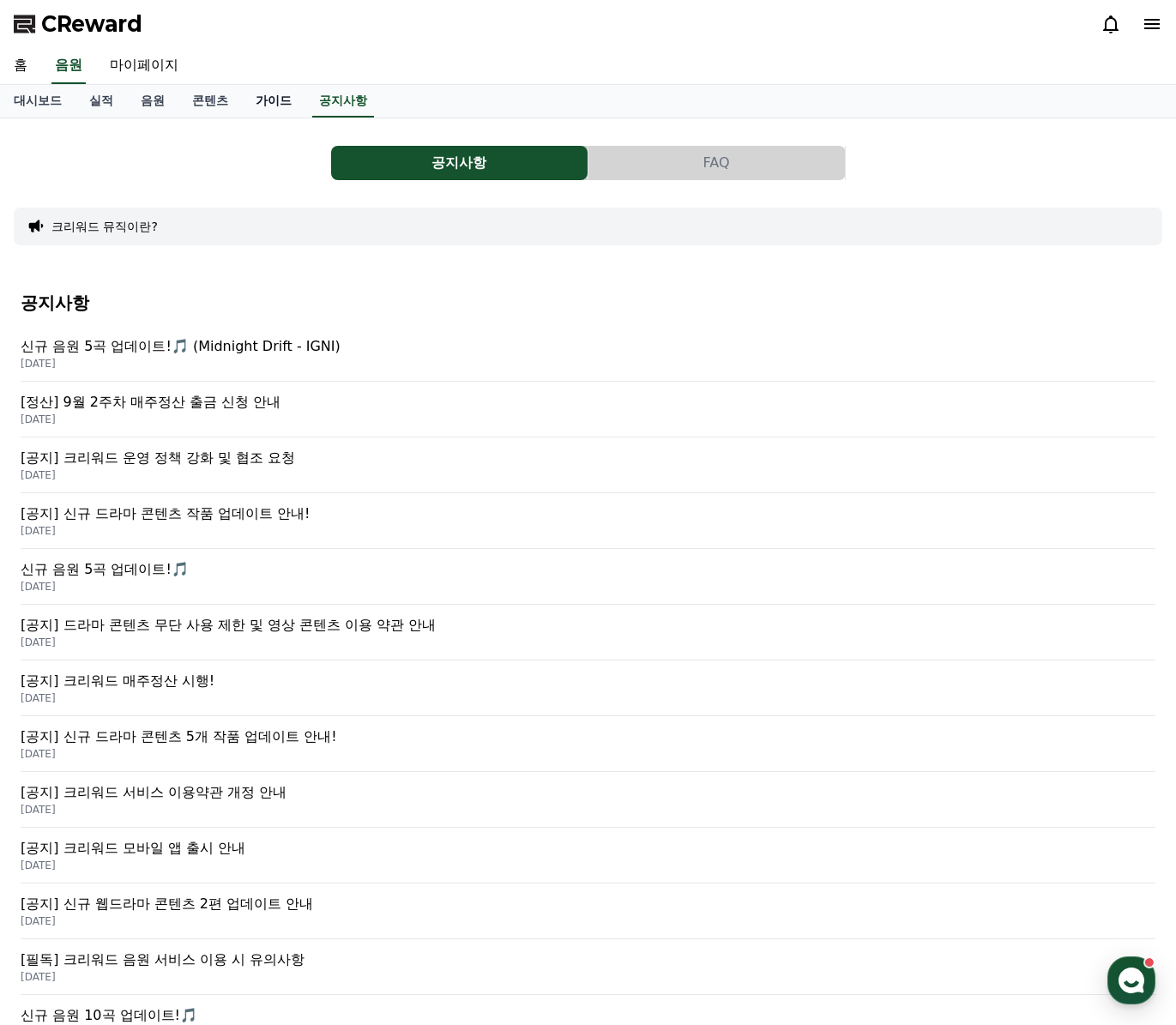
click at [256, 102] on link "가이드" at bounding box center [274, 102] width 64 height 33
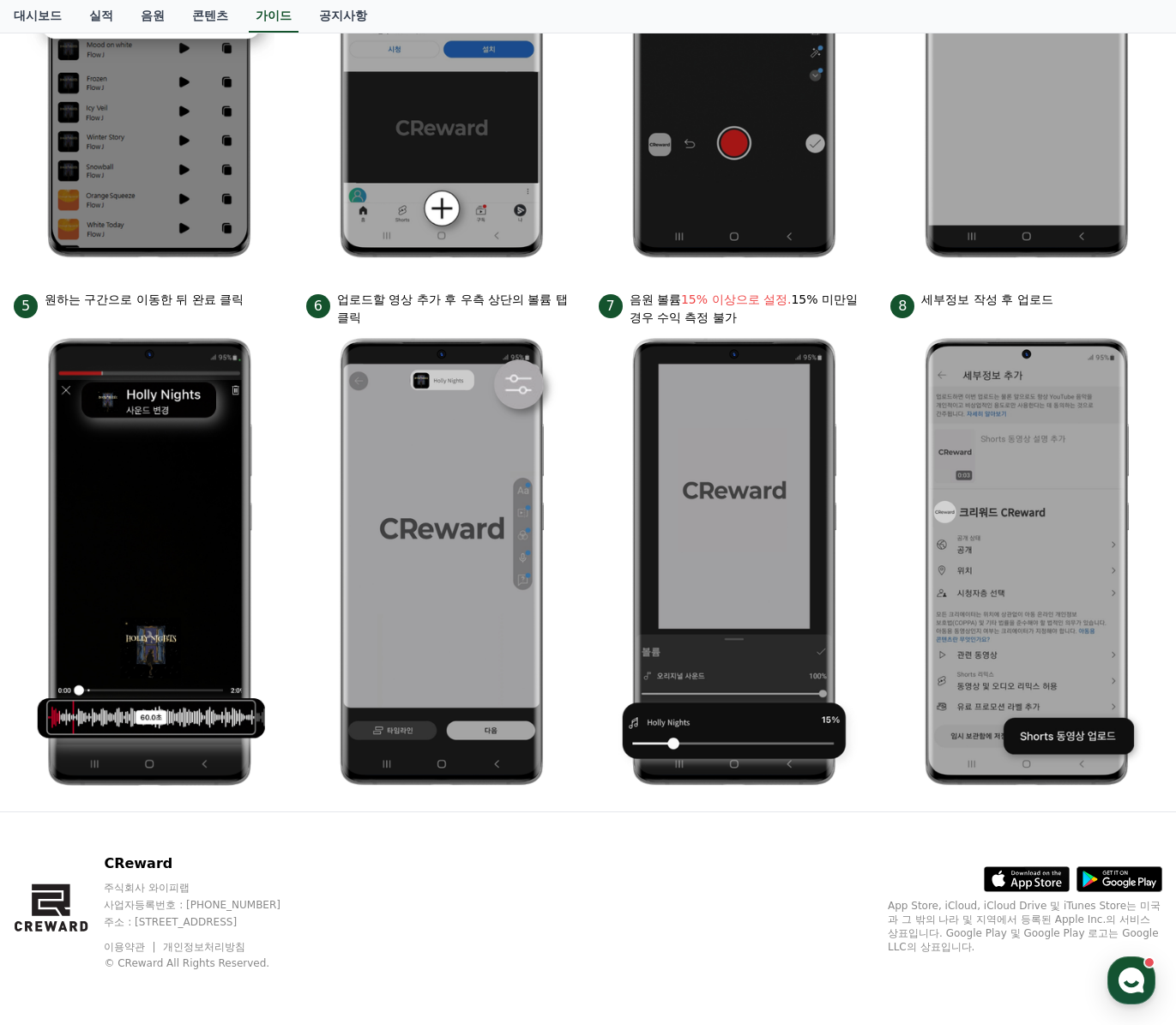
scroll to position [561, 0]
click at [1024, 876] on icon at bounding box center [1028, 879] width 85 height 24
click at [861, 88] on li "3 사운드 추가" at bounding box center [734, 20] width 272 height 499
